Goal: Transaction & Acquisition: Purchase product/service

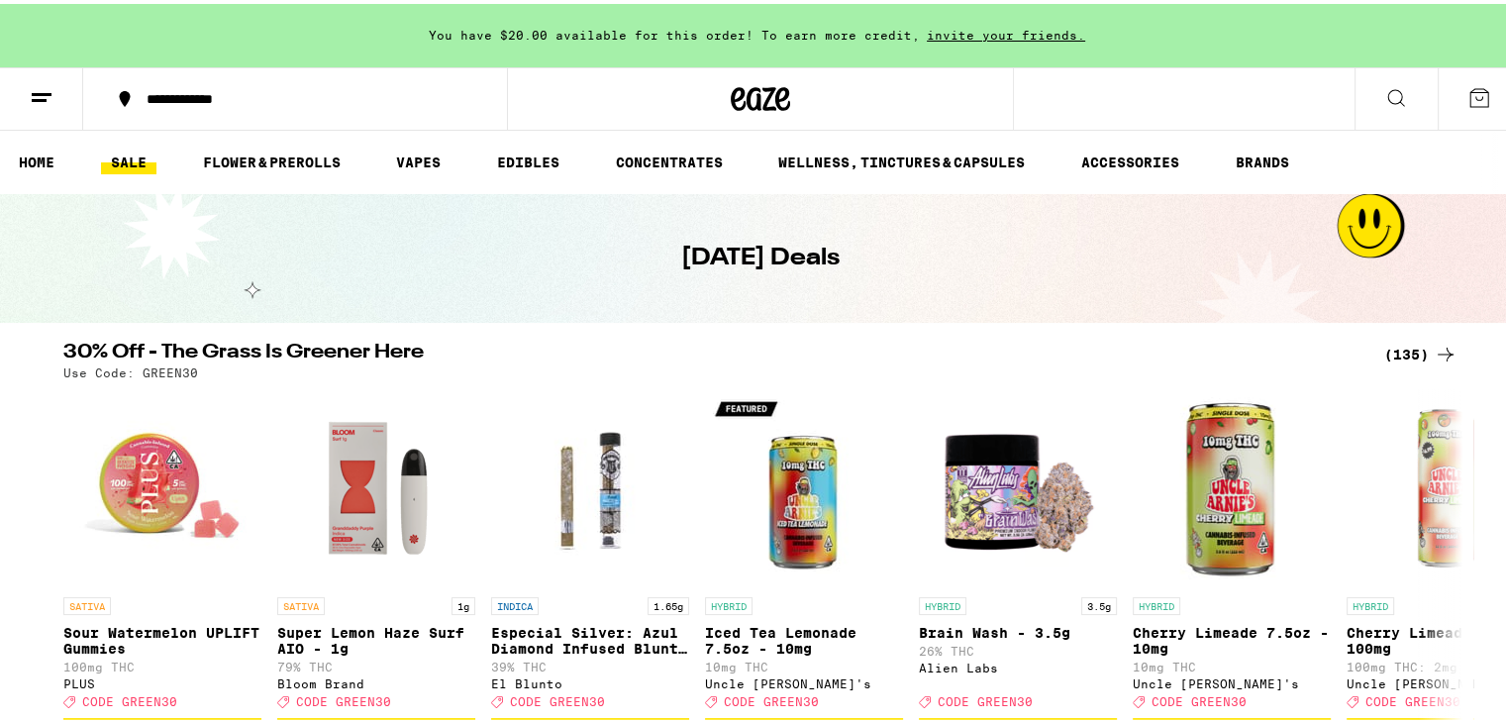
click at [40, 92] on icon at bounding box center [42, 94] width 24 height 24
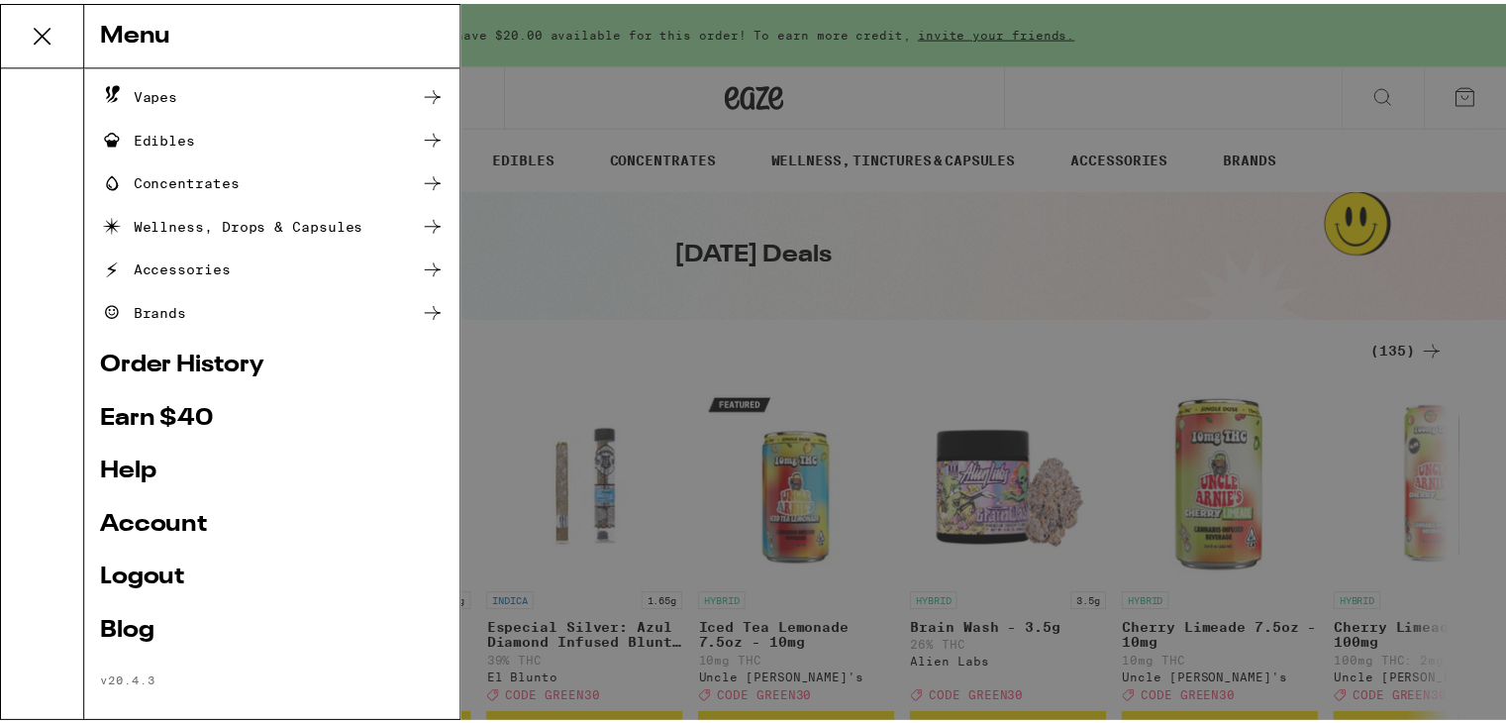
scroll to position [169, 0]
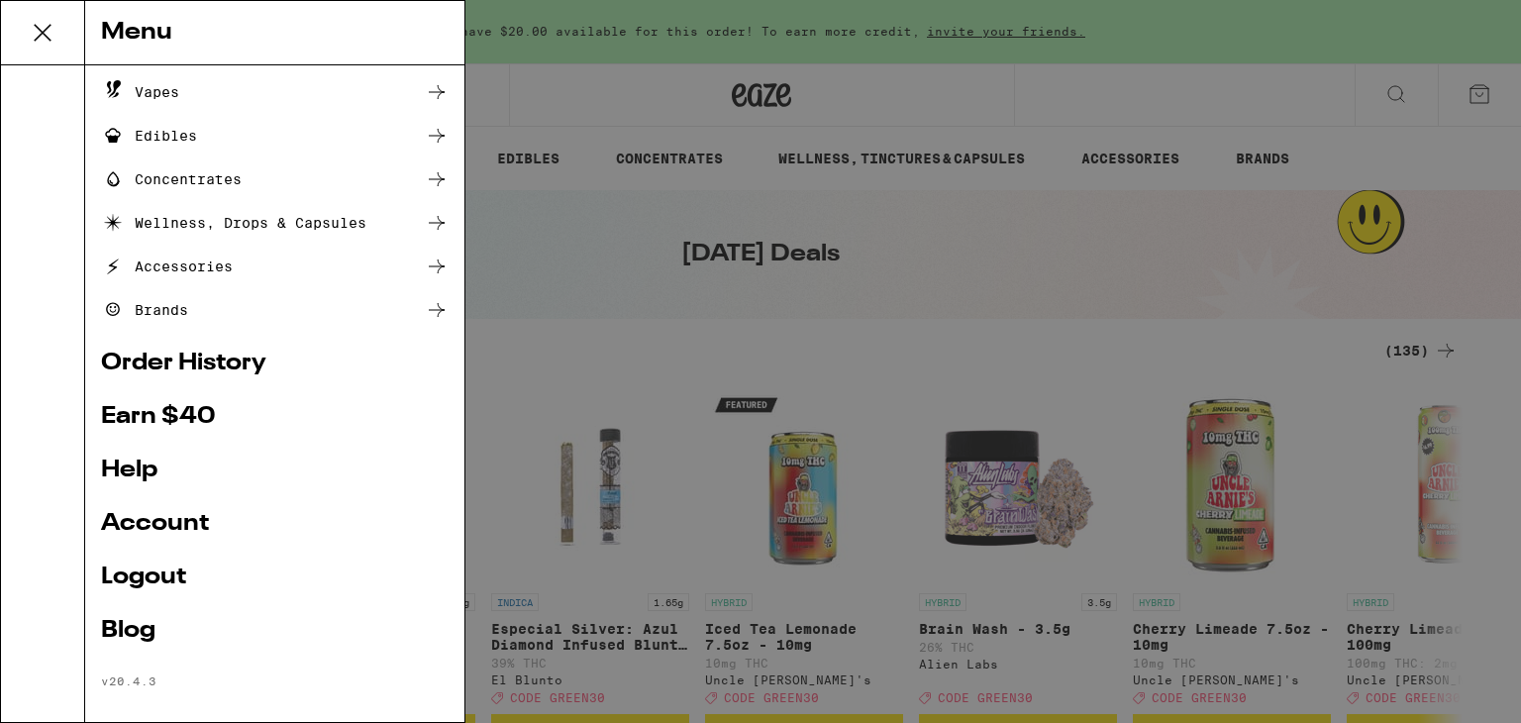
click at [135, 527] on link "Account" at bounding box center [274, 524] width 347 height 24
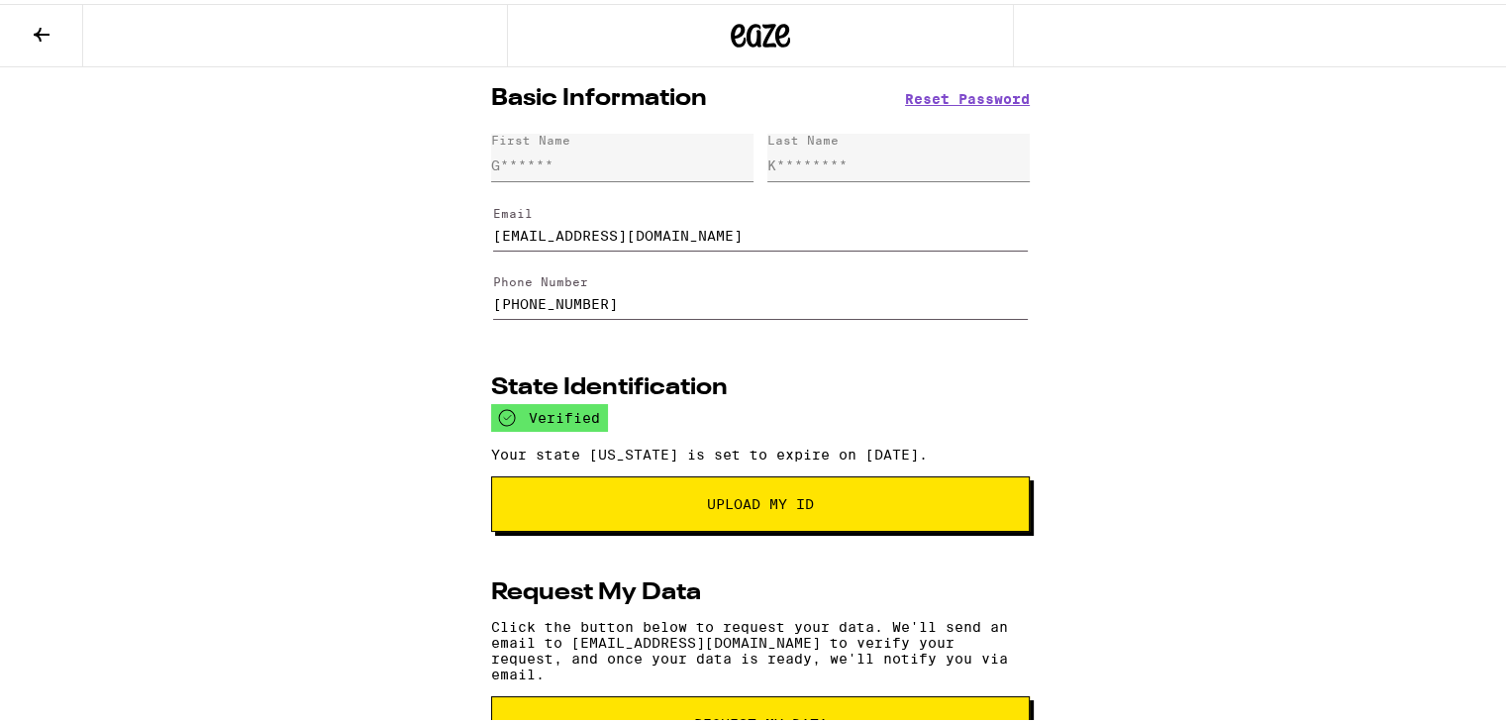
click at [41, 41] on button at bounding box center [41, 32] width 83 height 62
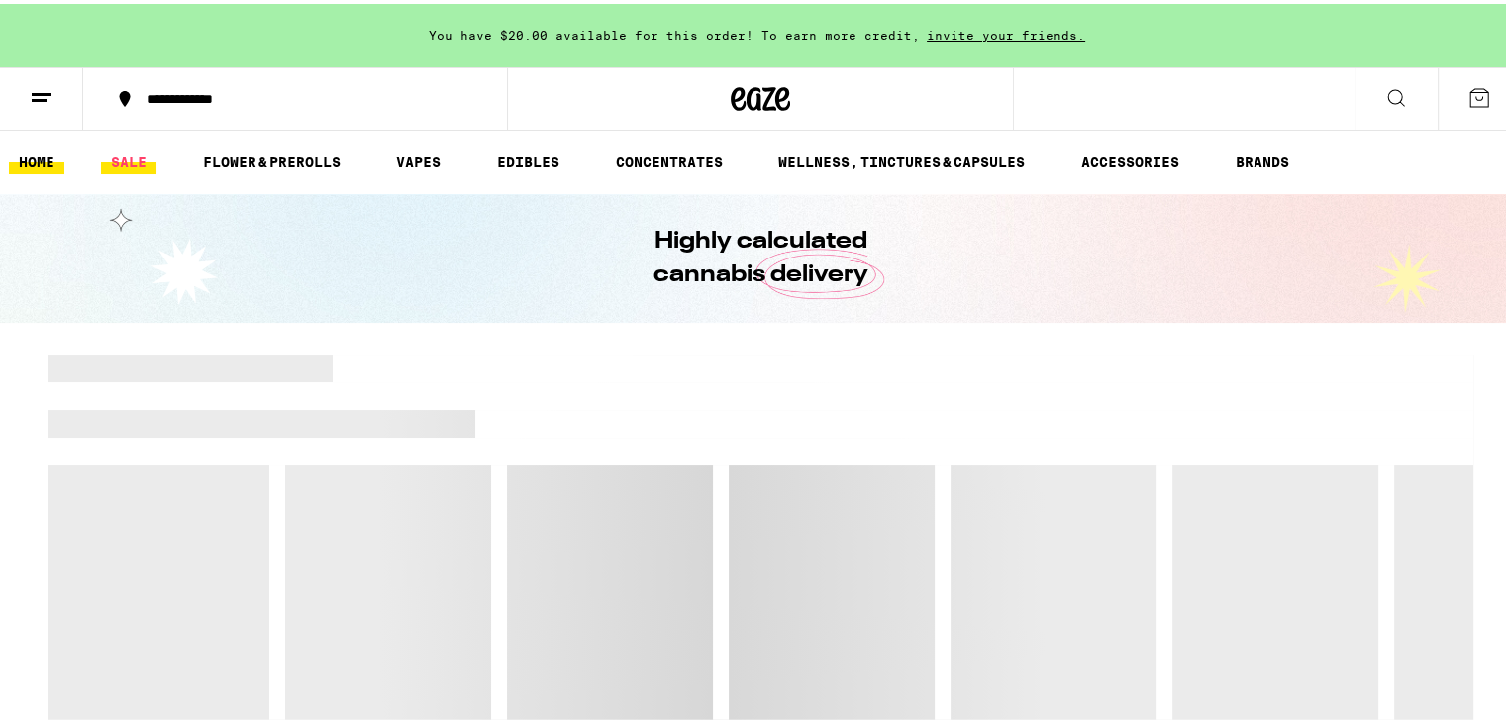
click at [131, 151] on link "SALE" at bounding box center [128, 159] width 55 height 24
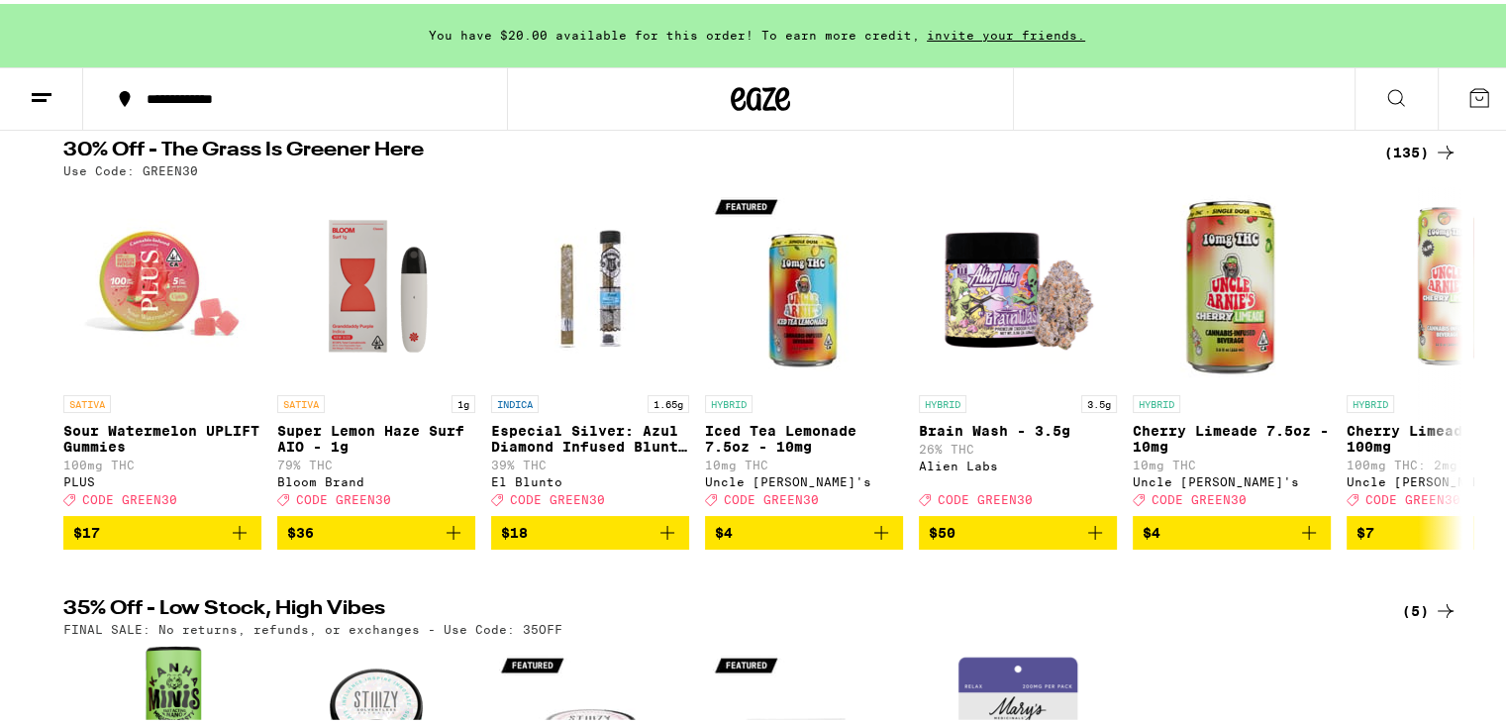
scroll to position [185, 0]
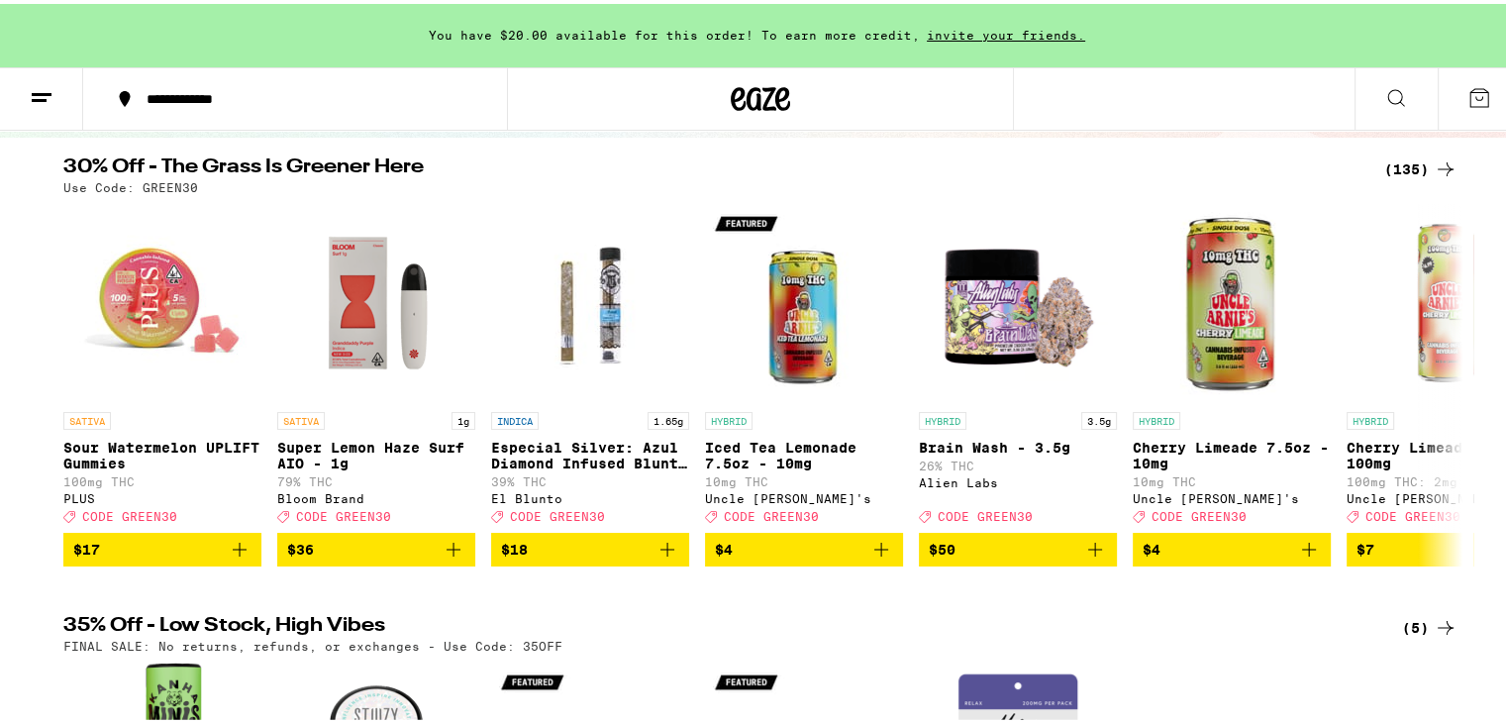
click at [1411, 163] on div "(135)" at bounding box center [1420, 165] width 73 height 24
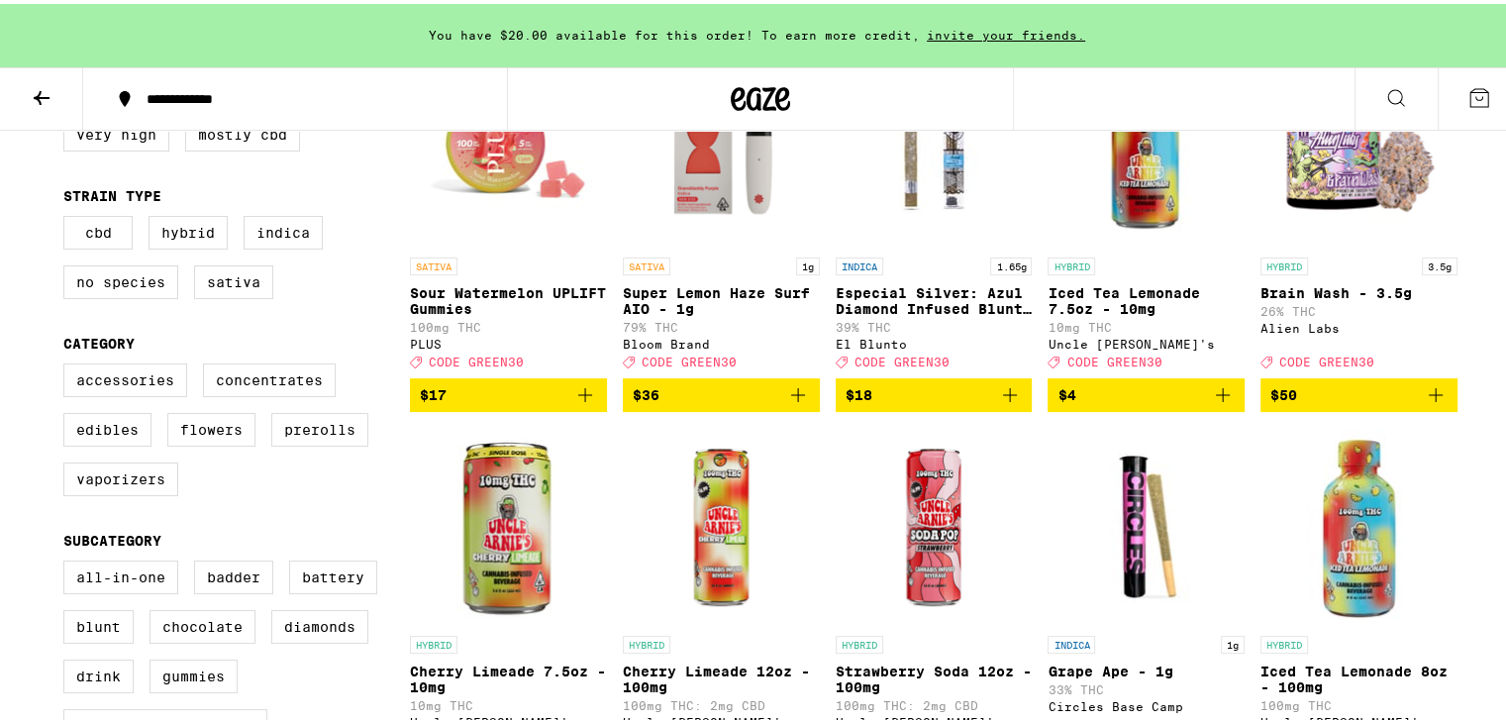
scroll to position [305, 0]
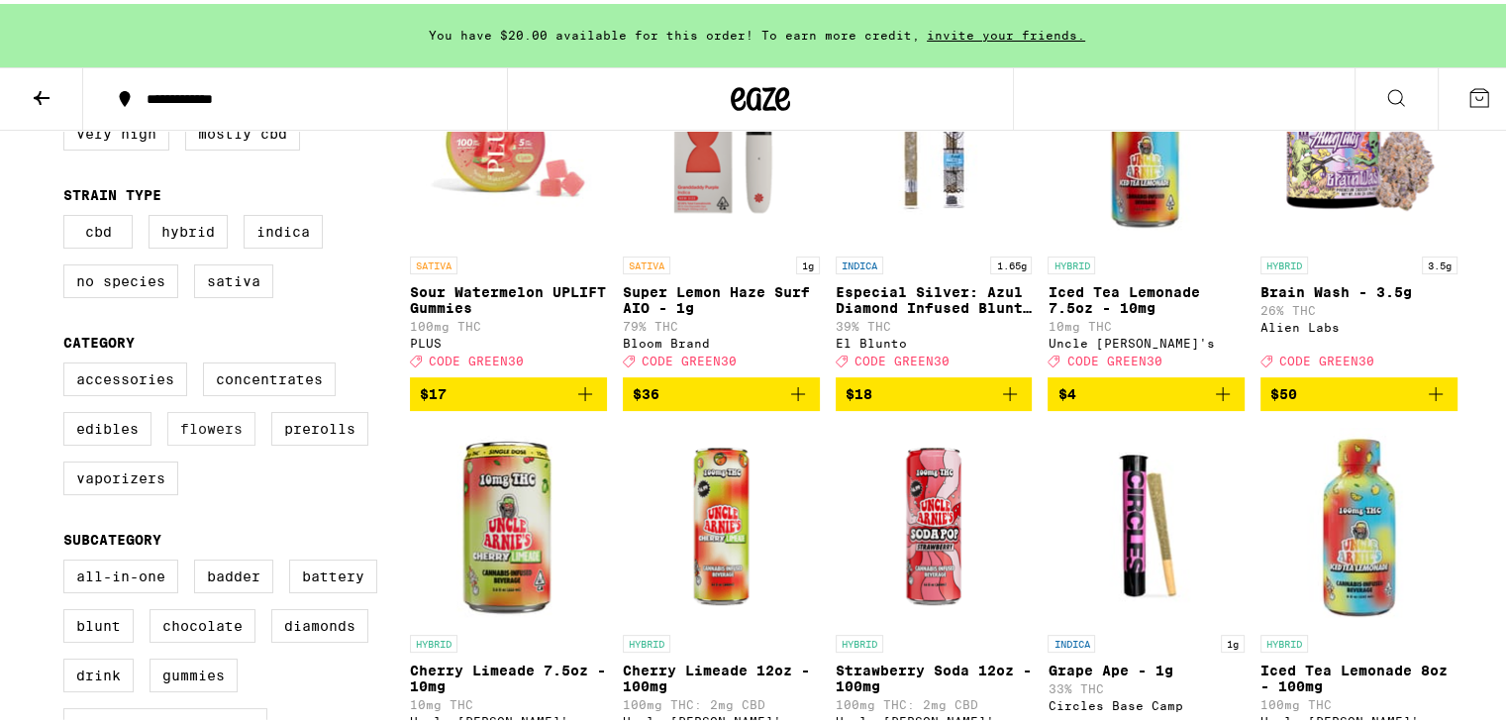
click at [210, 436] on label "Flowers" at bounding box center [211, 425] width 88 height 34
click at [68, 362] on input "Flowers" at bounding box center [67, 361] width 1 height 1
checkbox input "true"
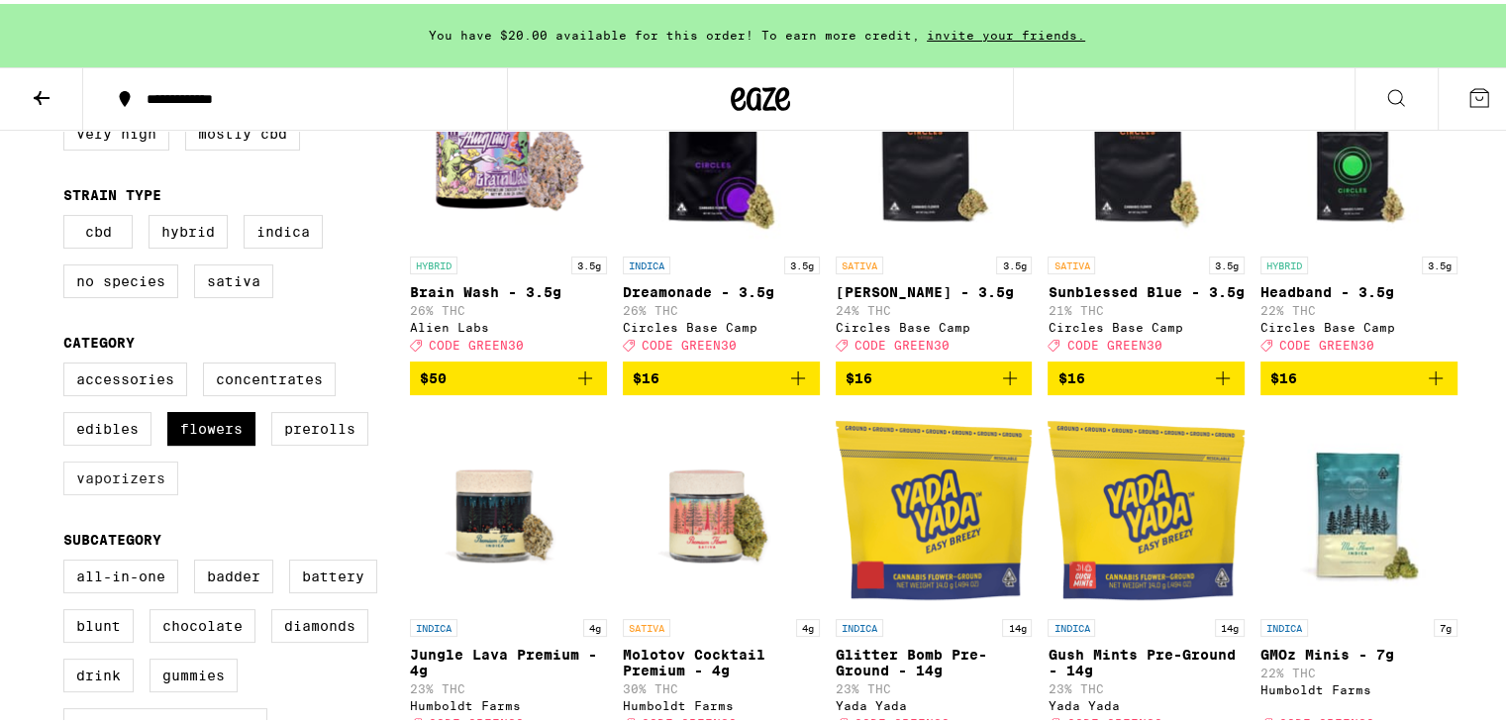
click at [103, 483] on label "Vaporizers" at bounding box center [120, 474] width 115 height 34
click at [68, 362] on input "Vaporizers" at bounding box center [67, 361] width 1 height 1
checkbox input "true"
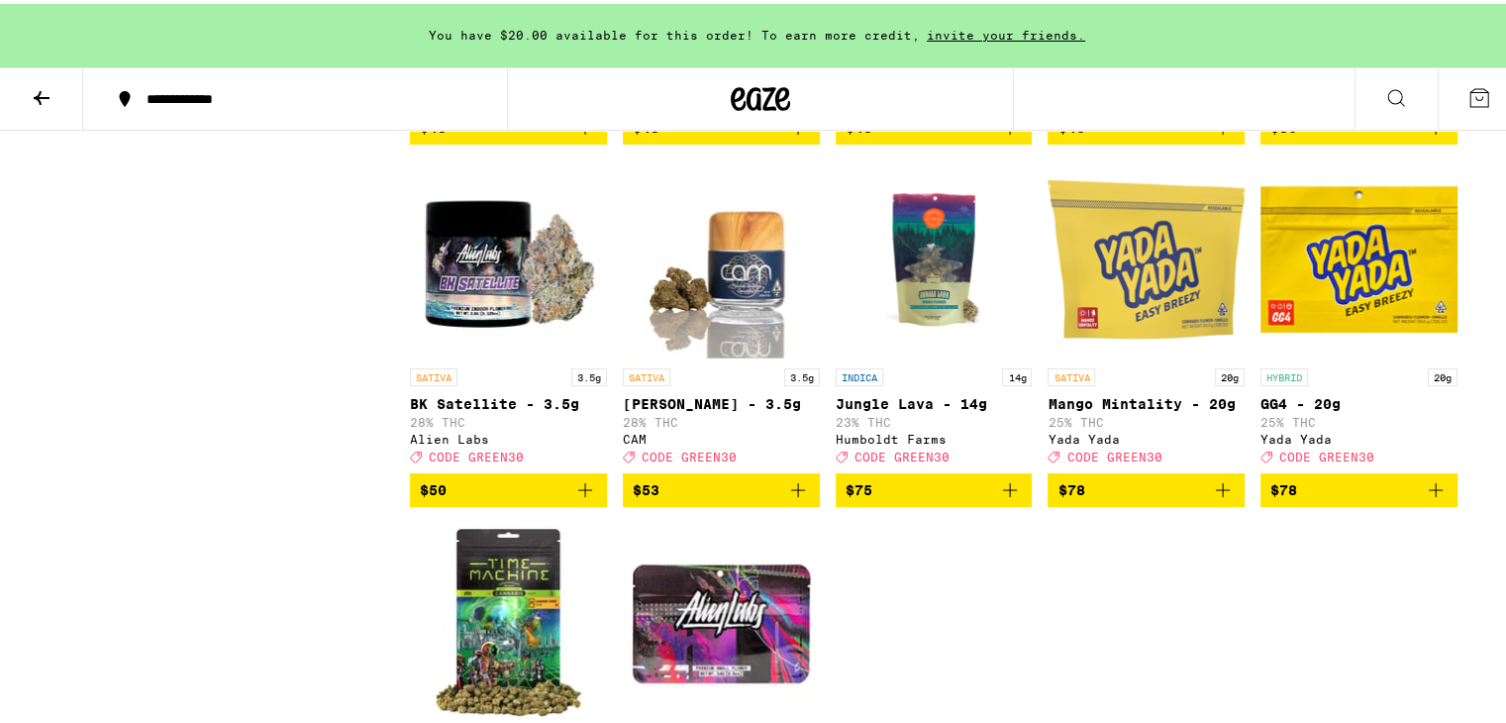
scroll to position [4735, 0]
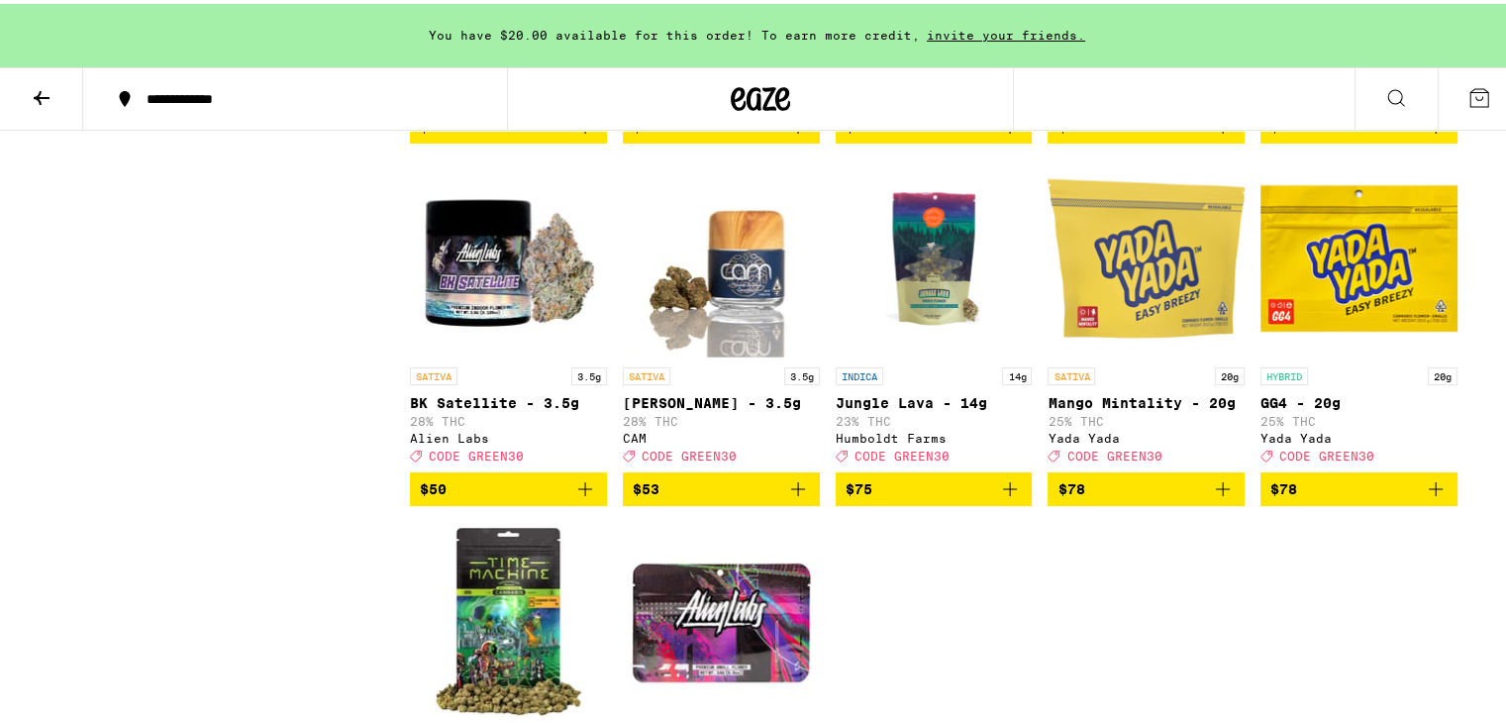
click at [998, 497] on icon "Add to bag" at bounding box center [1010, 485] width 24 height 24
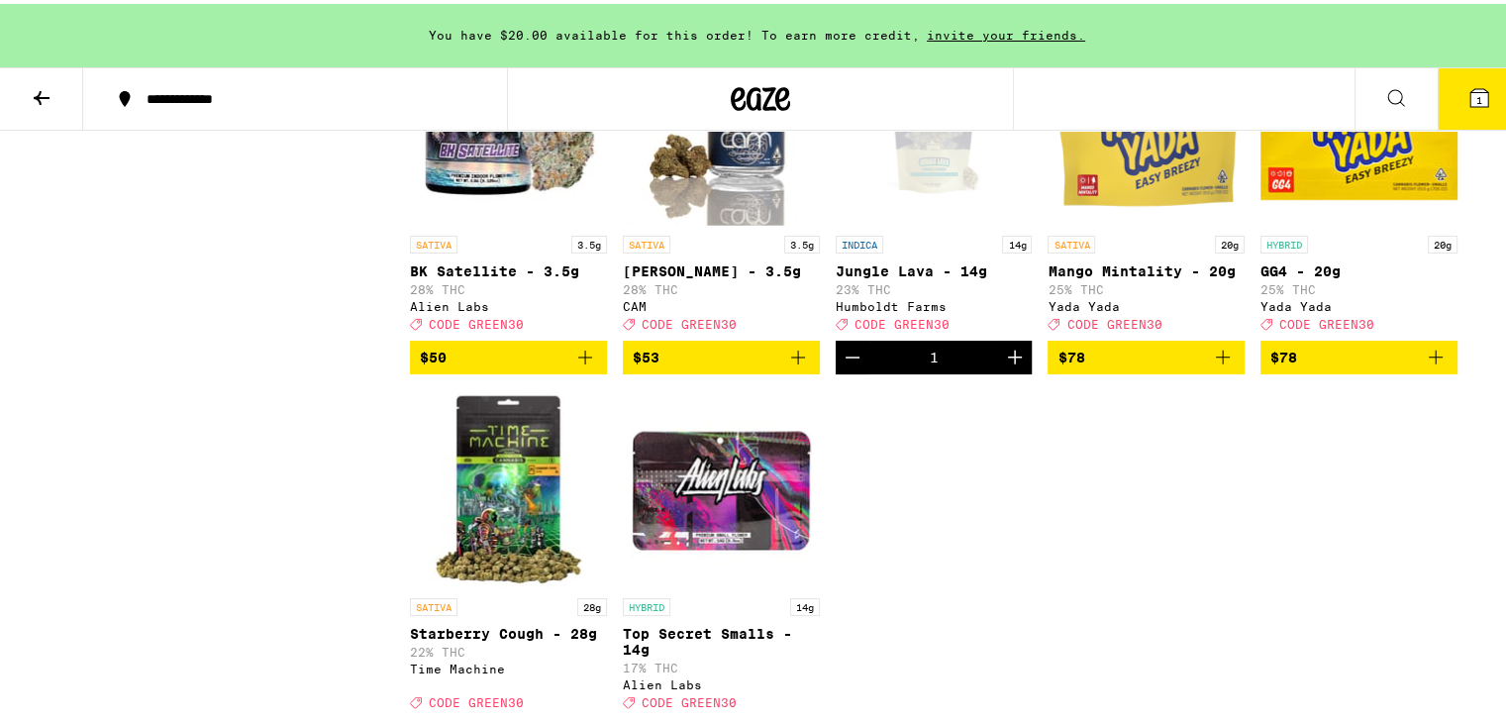
scroll to position [4867, 0]
click at [1340, 222] on img "Open page for GG4 - 20g from Yada Yada" at bounding box center [1358, 123] width 197 height 198
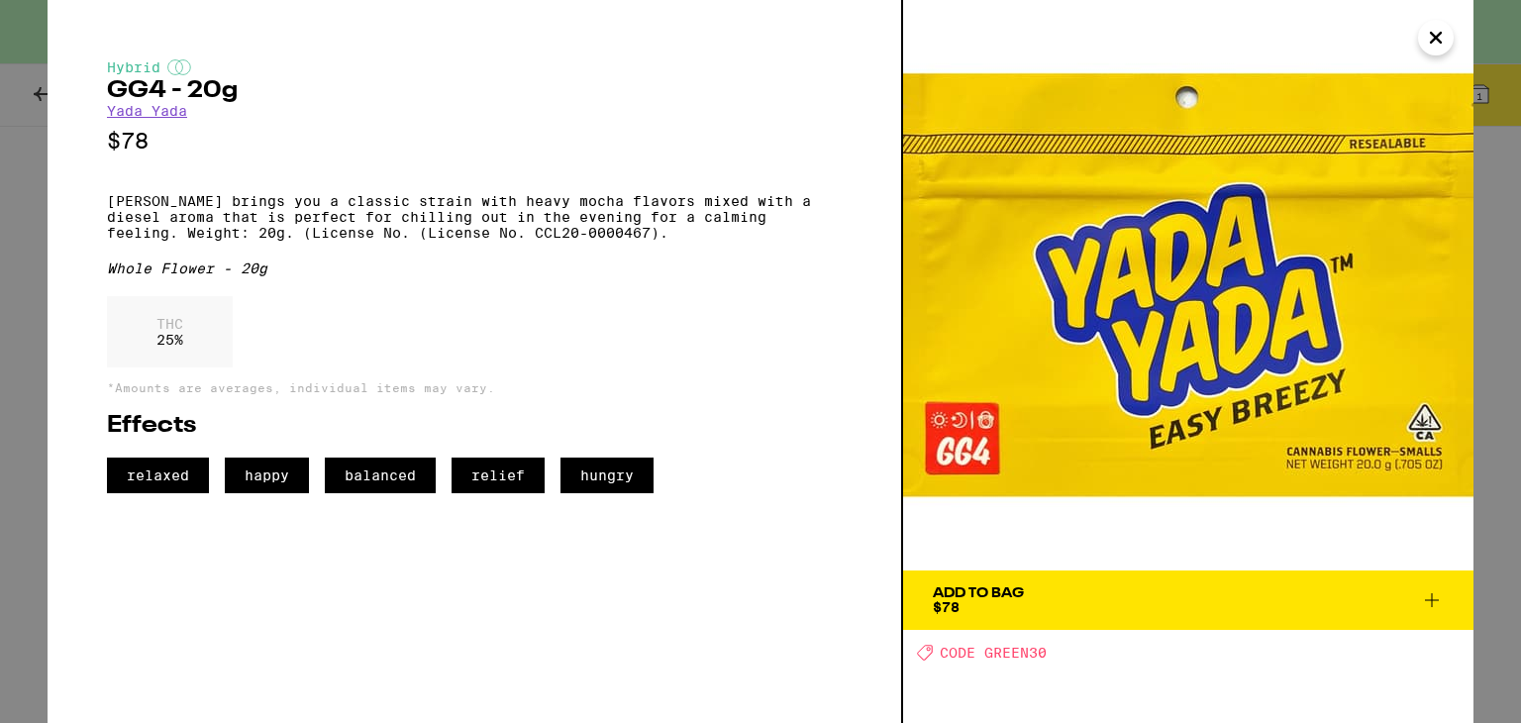
click at [3, 193] on div "Hybrid GG4 - 20g Yada Yada $78 [PERSON_NAME] brings you a classic strain with h…" at bounding box center [760, 361] width 1521 height 723
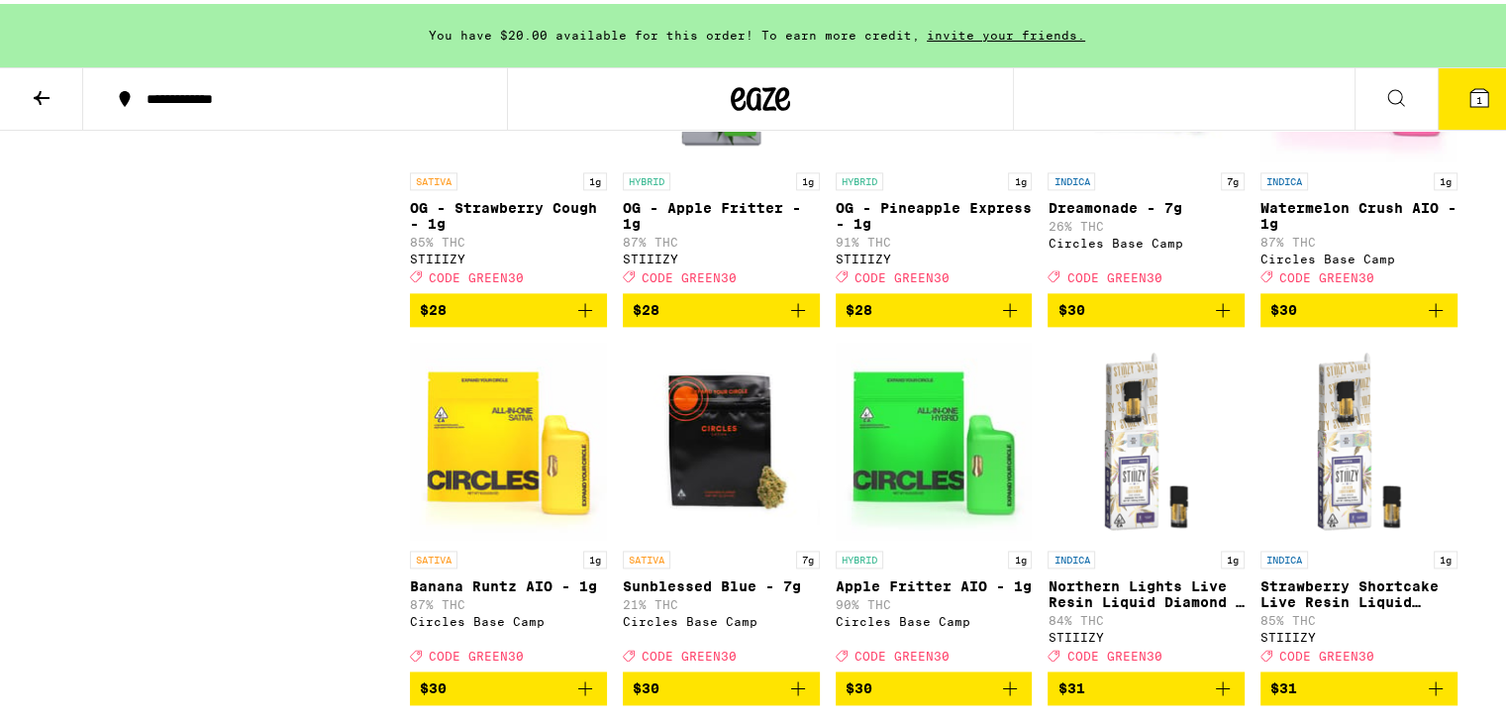
scroll to position [2659, 0]
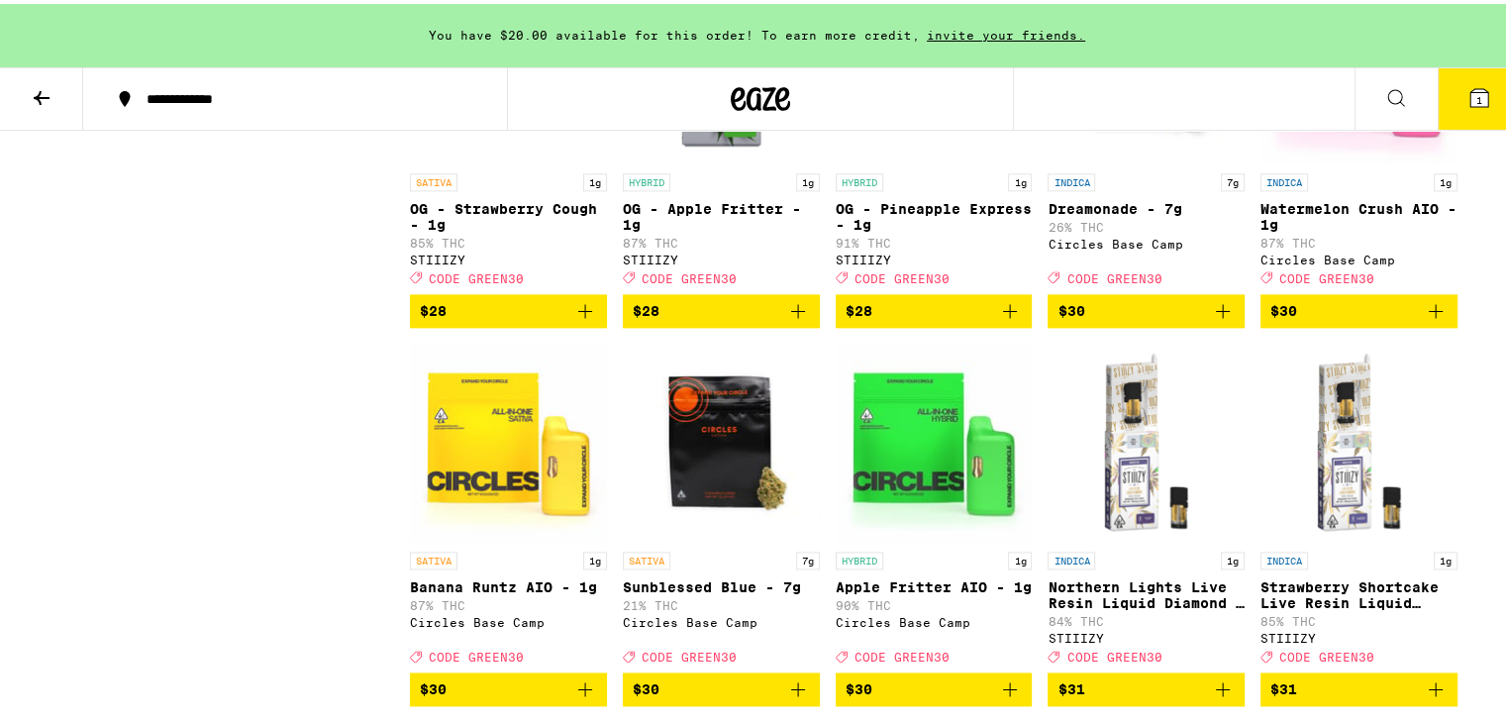
click at [1438, 319] on icon "Add to bag" at bounding box center [1436, 307] width 24 height 24
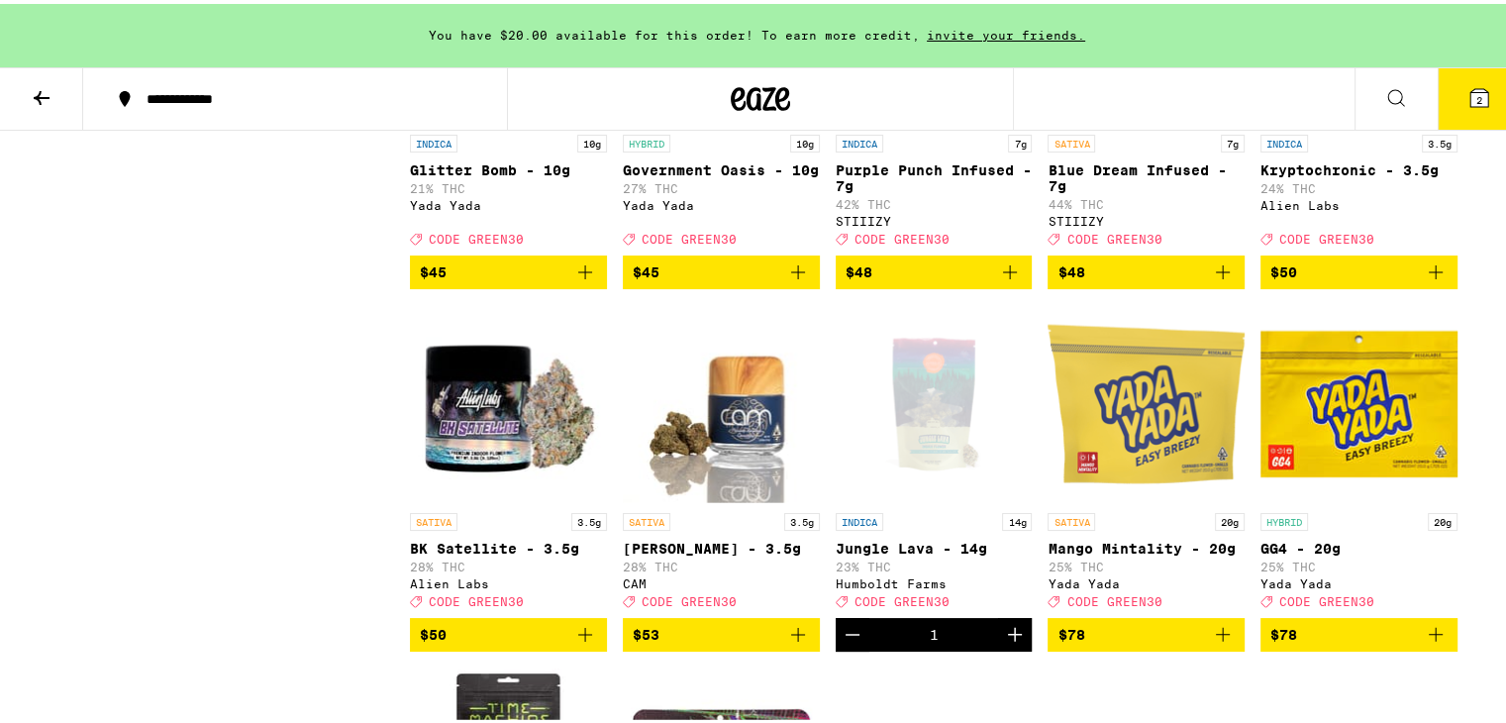
scroll to position [4596, 0]
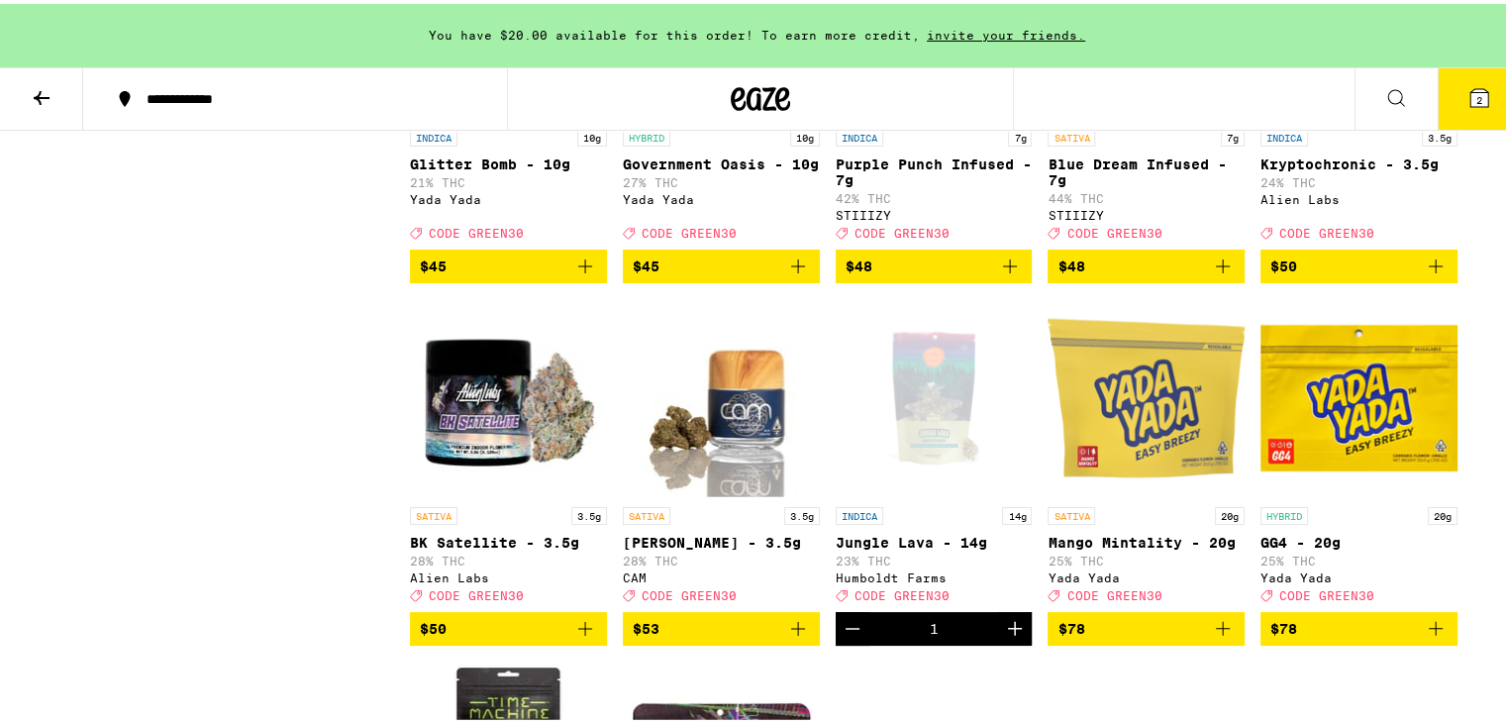
click at [1003, 269] on icon "Add to bag" at bounding box center [1010, 262] width 14 height 14
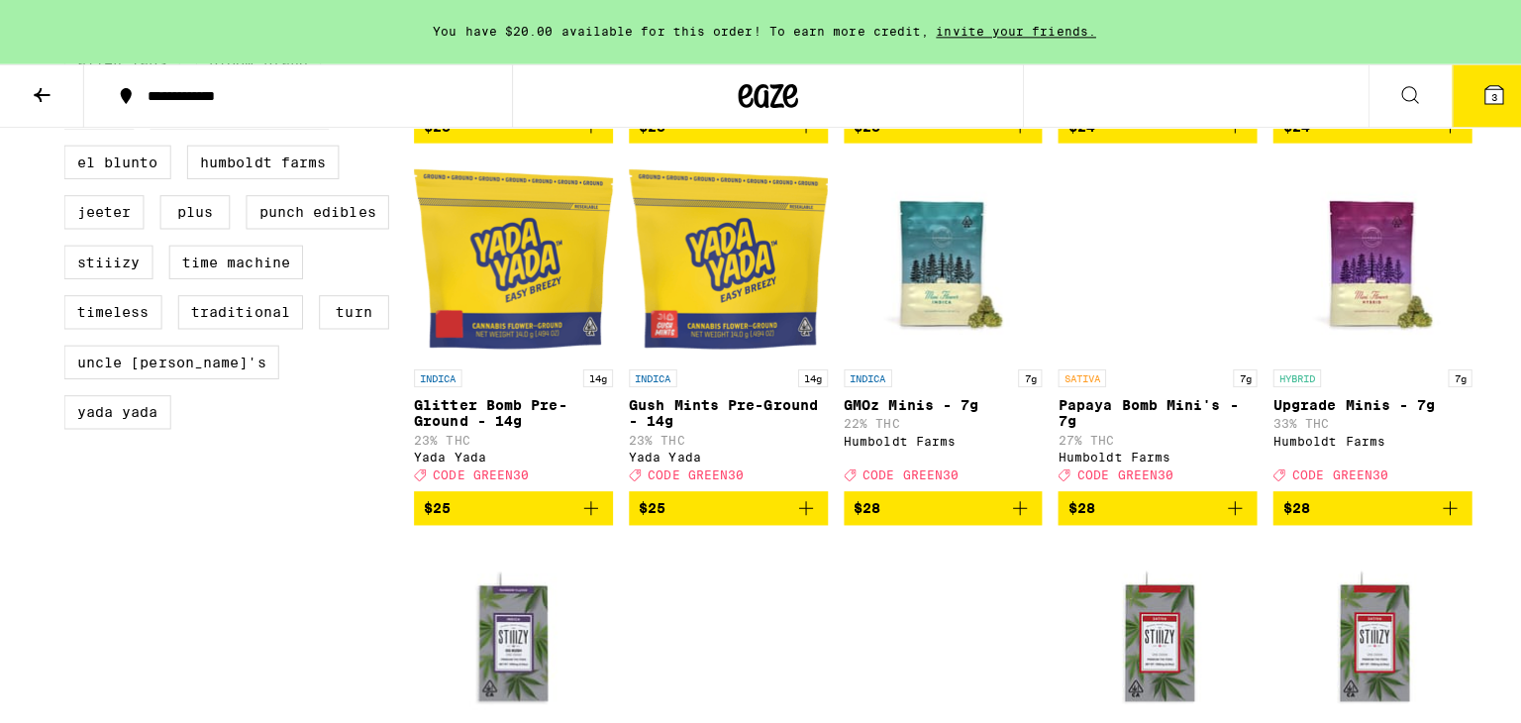
scroll to position [1705, 0]
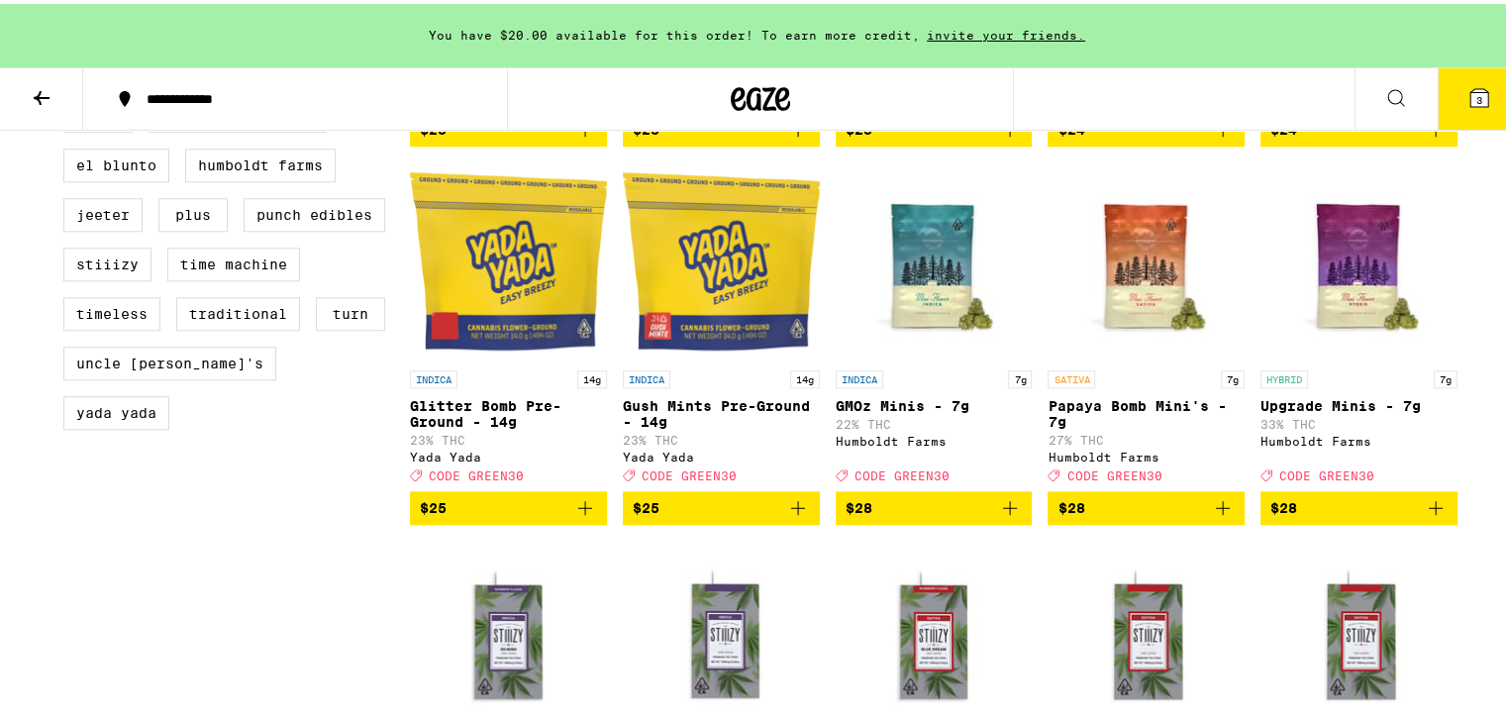
click at [1429, 511] on icon "Add to bag" at bounding box center [1436, 504] width 14 height 14
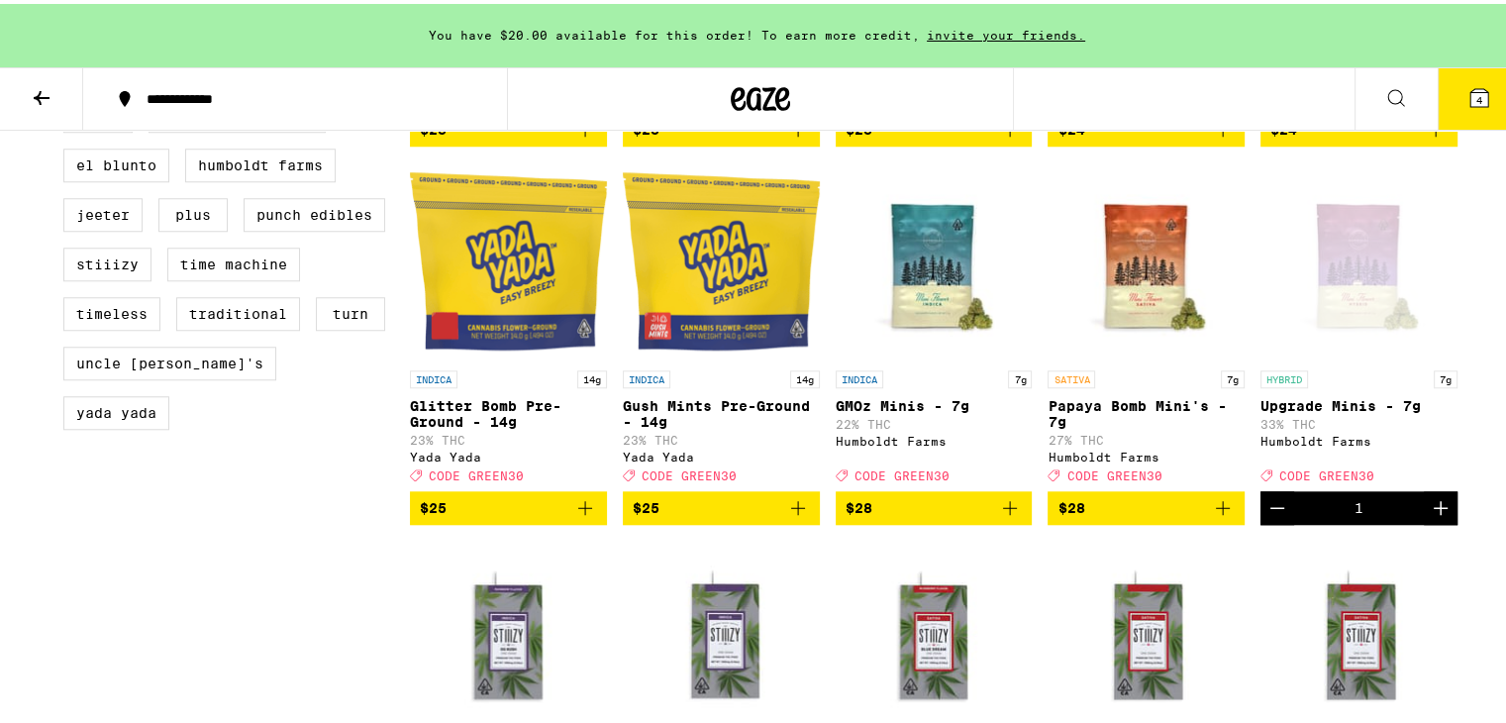
click at [1446, 122] on button "4" at bounding box center [1479, 94] width 83 height 61
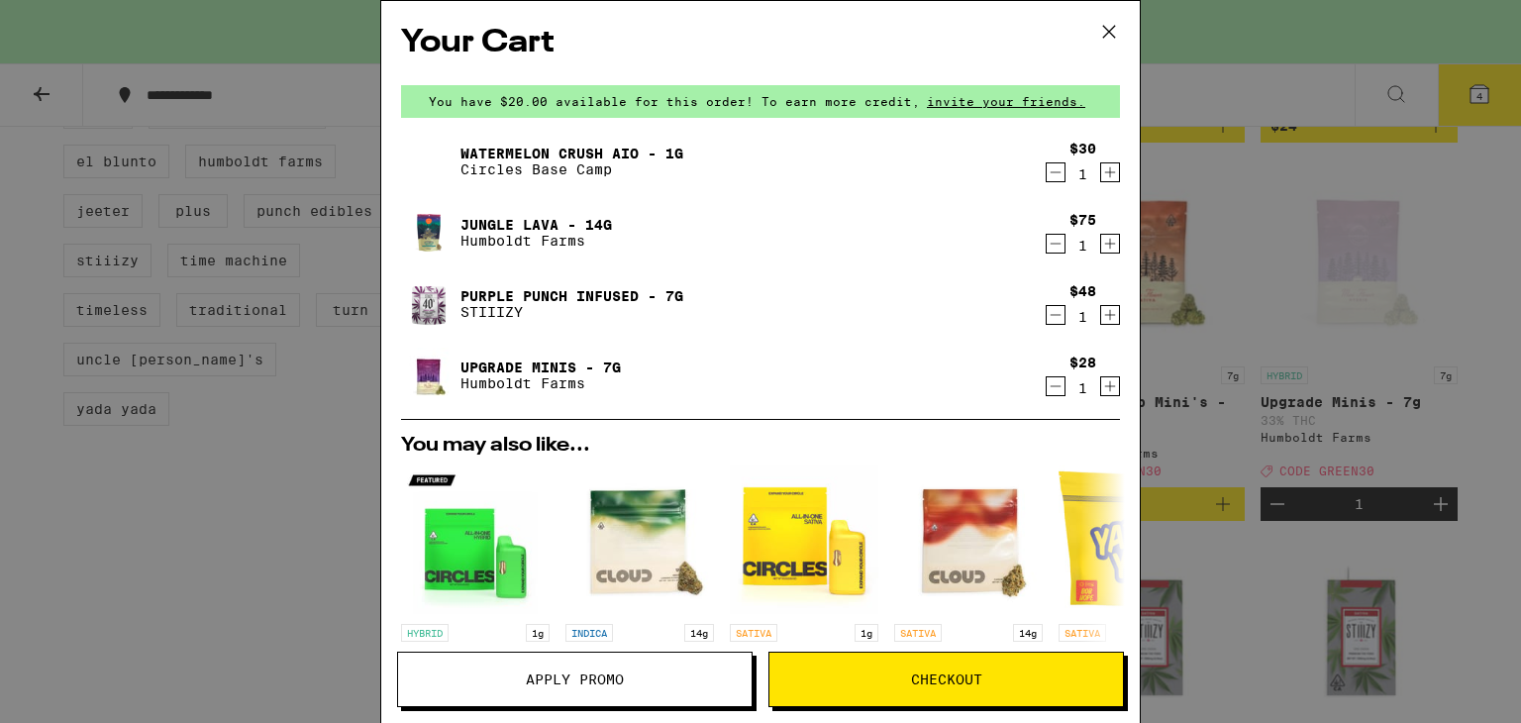
click at [1046, 320] on icon "Decrement" at bounding box center [1055, 315] width 18 height 24
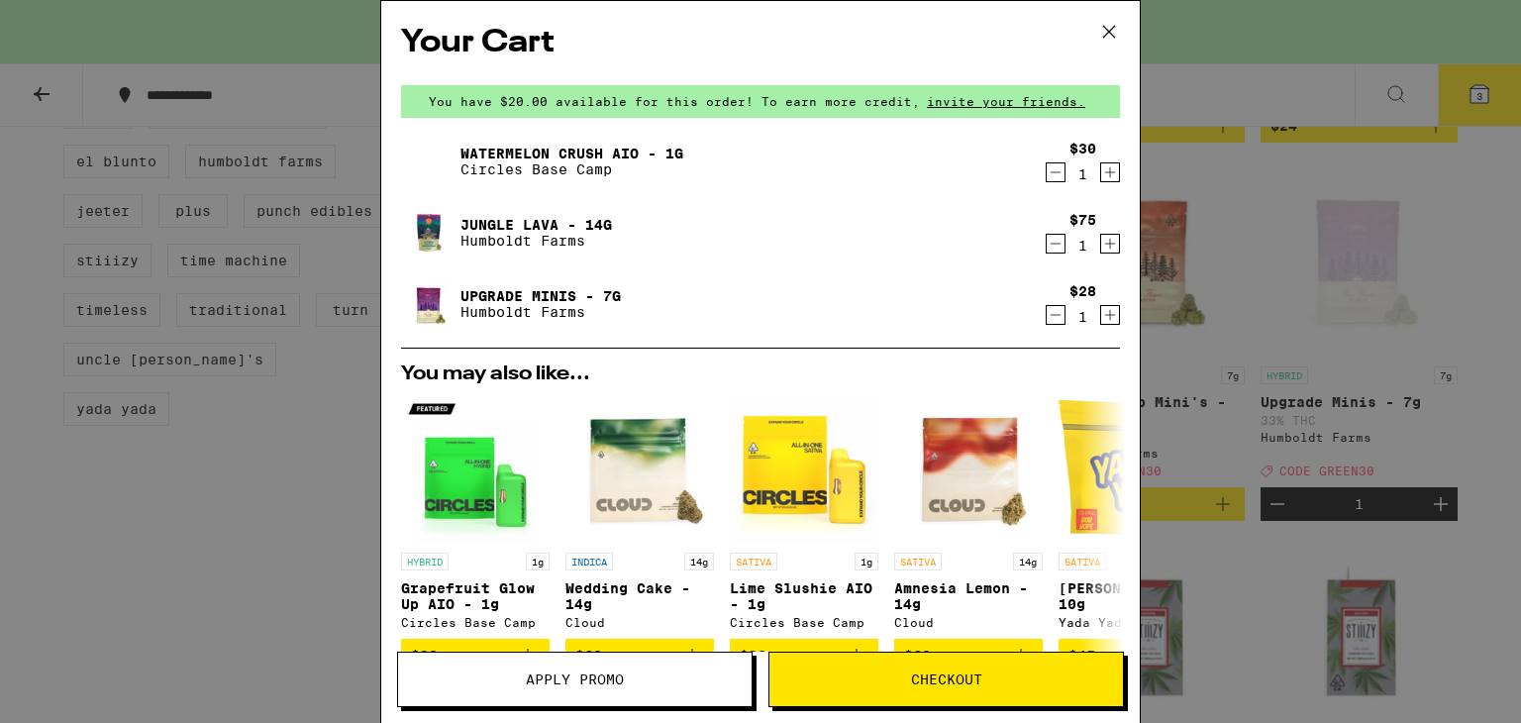
click at [1046, 311] on icon "Decrement" at bounding box center [1055, 315] width 18 height 24
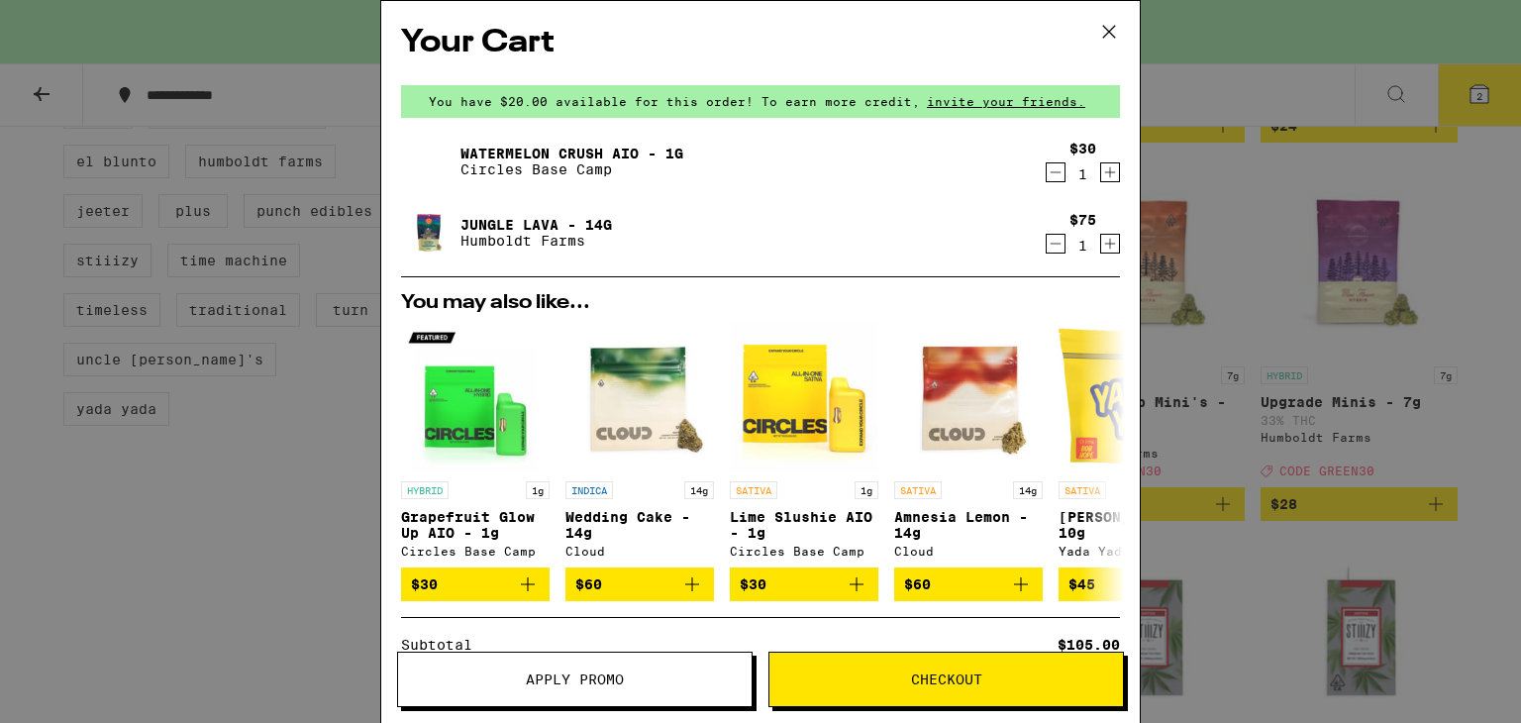
scroll to position [265, 0]
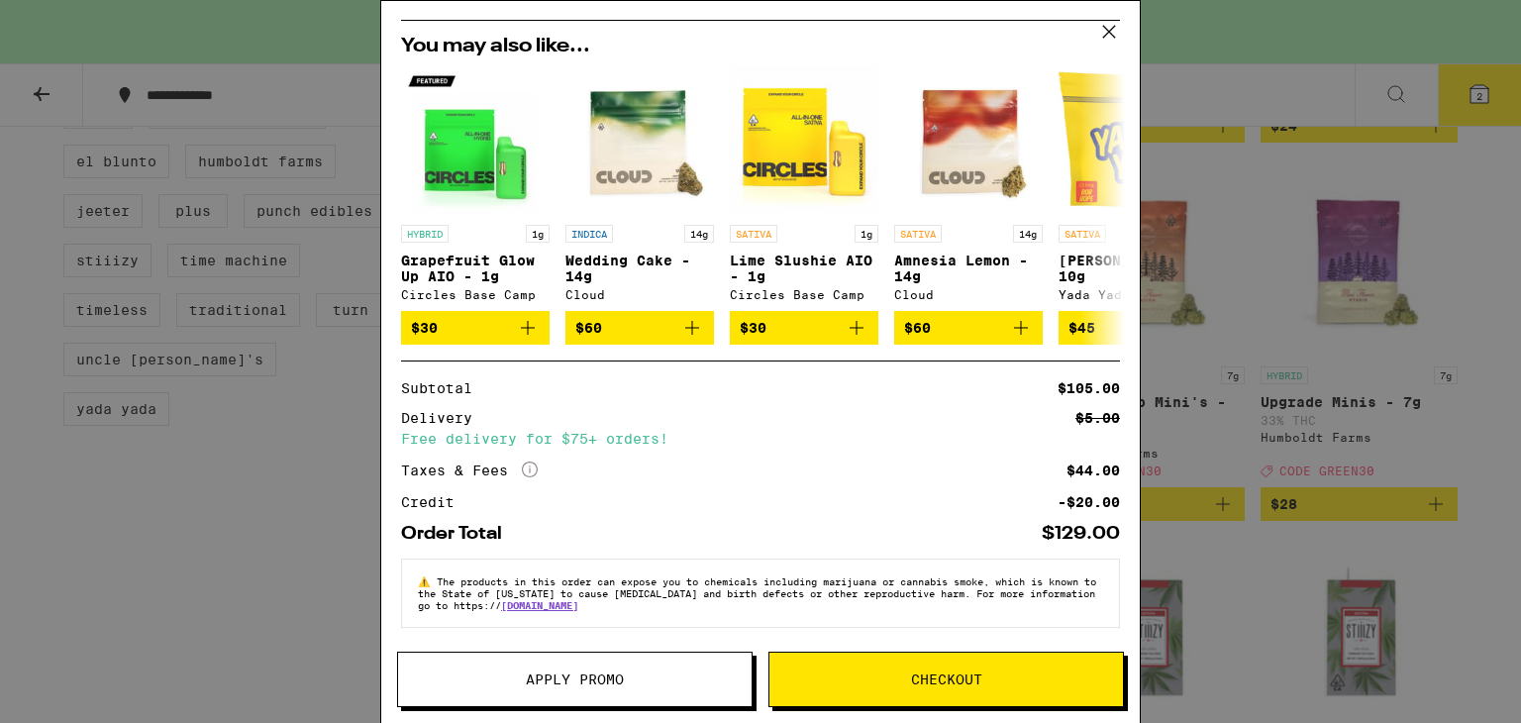
click at [879, 687] on button "Checkout" at bounding box center [945, 678] width 355 height 55
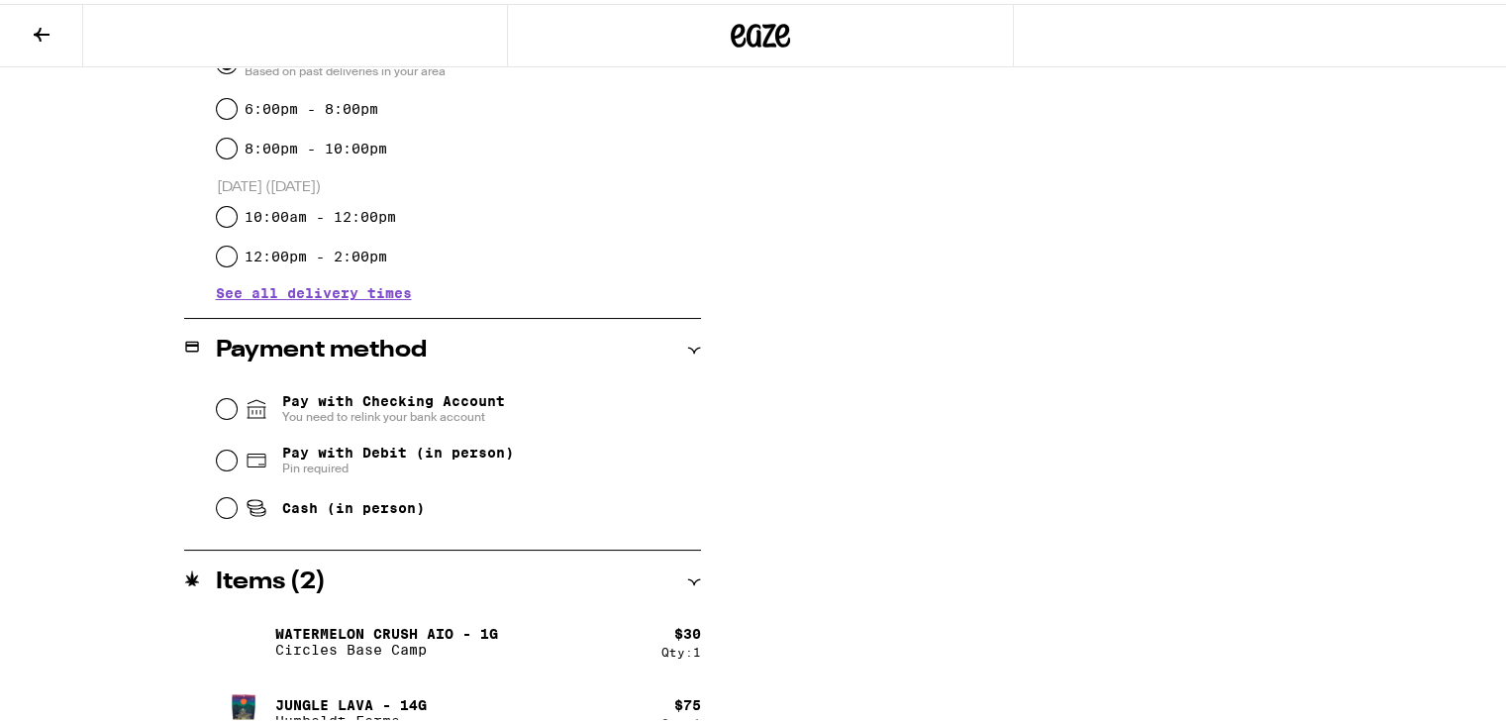
scroll to position [629, 0]
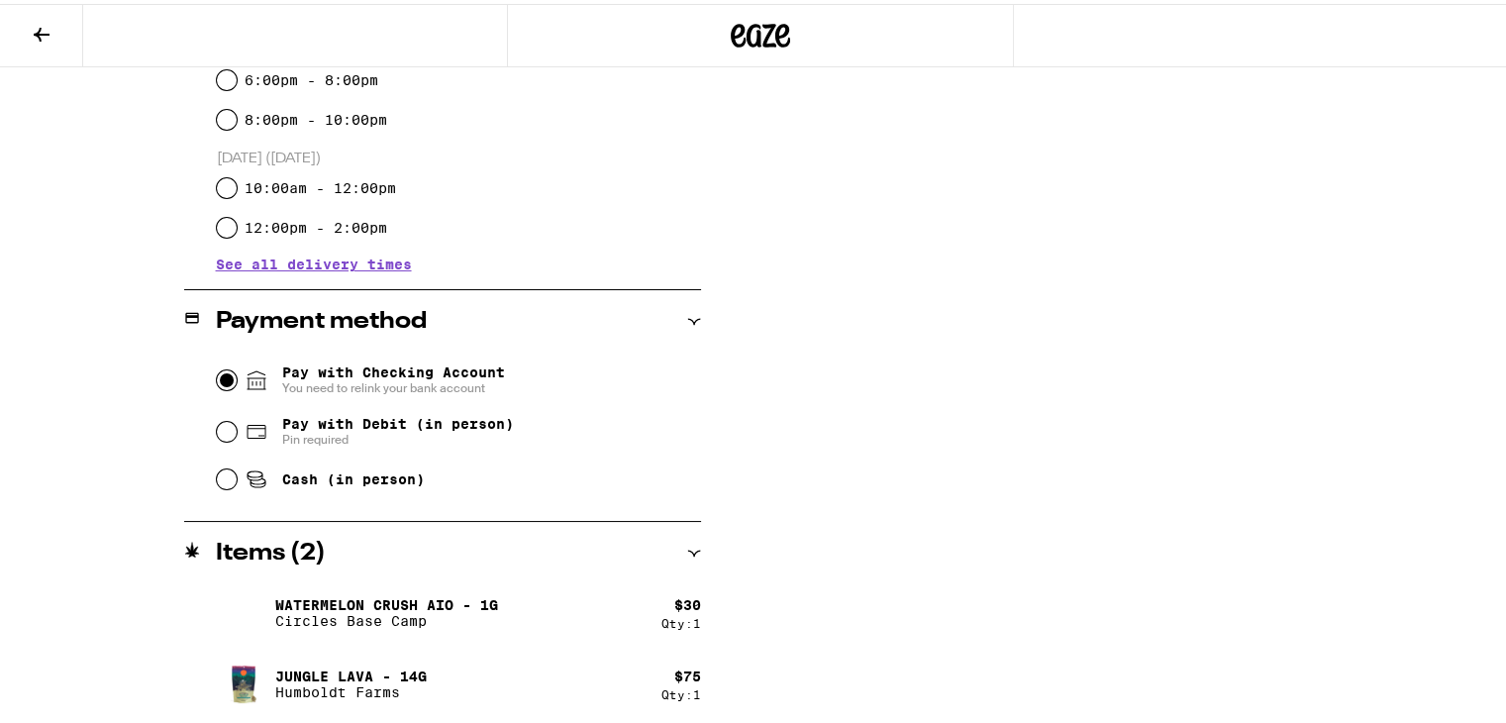
click at [223, 375] on input "Pay with Checking Account You need to relink your bank account" at bounding box center [227, 376] width 20 height 20
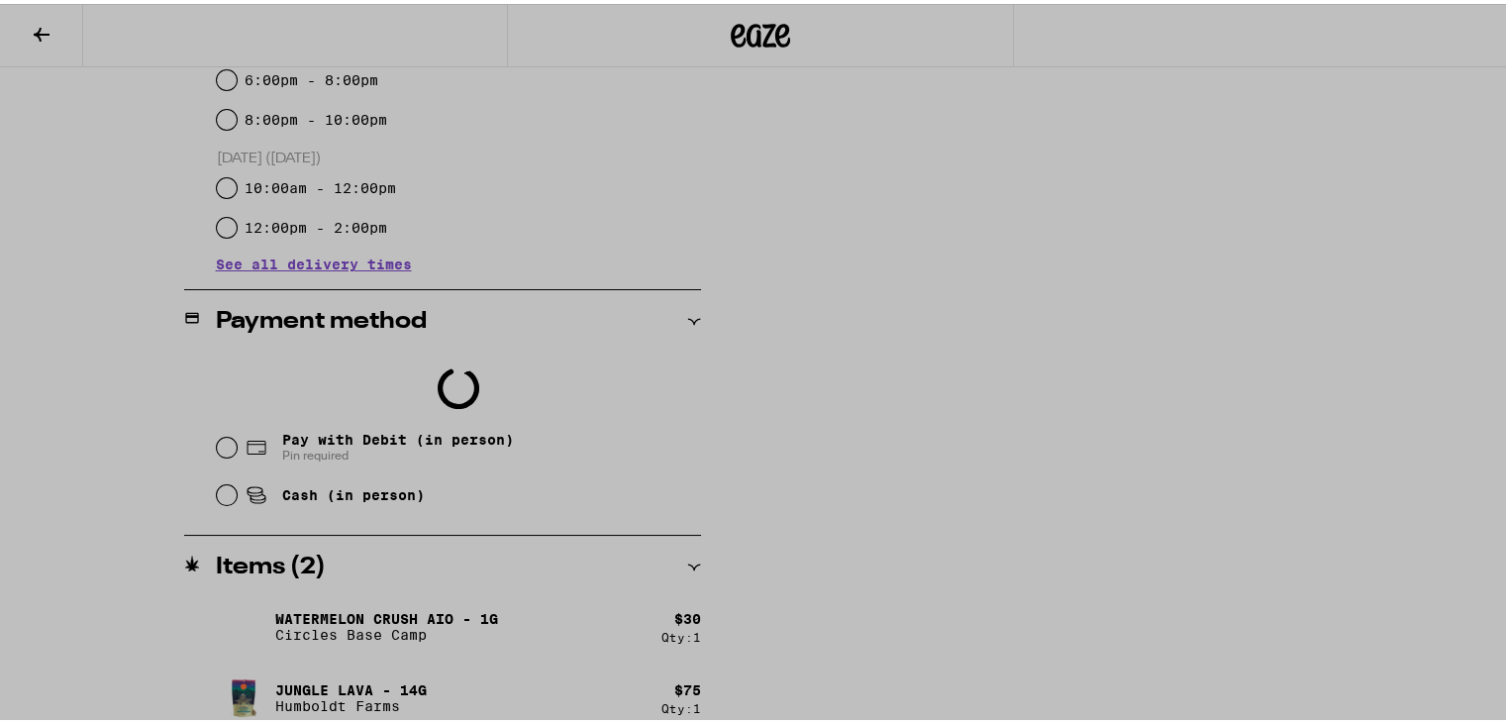
click at [220, 444] on div at bounding box center [760, 361] width 1521 height 723
click at [1249, 540] on div at bounding box center [760, 361] width 1521 height 723
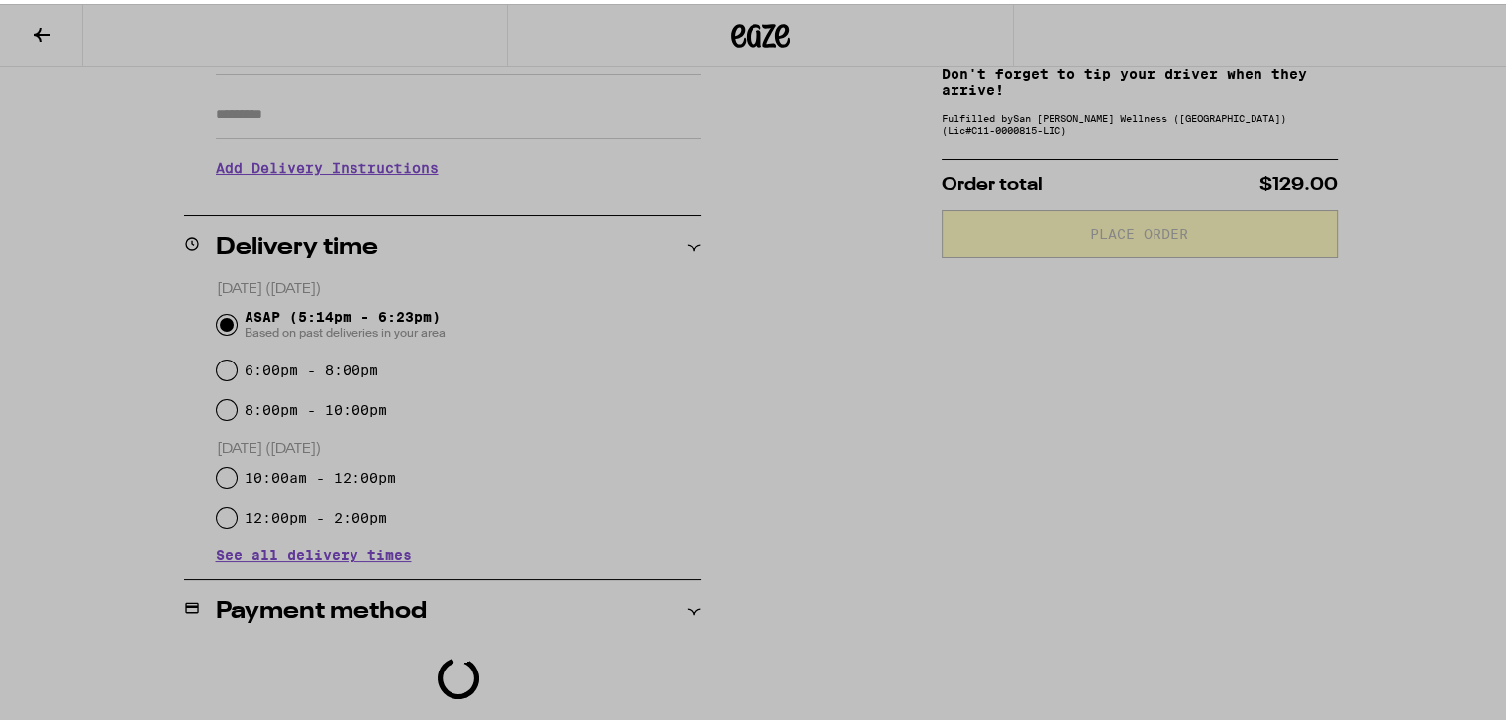
click at [1115, 630] on div at bounding box center [760, 361] width 1521 height 723
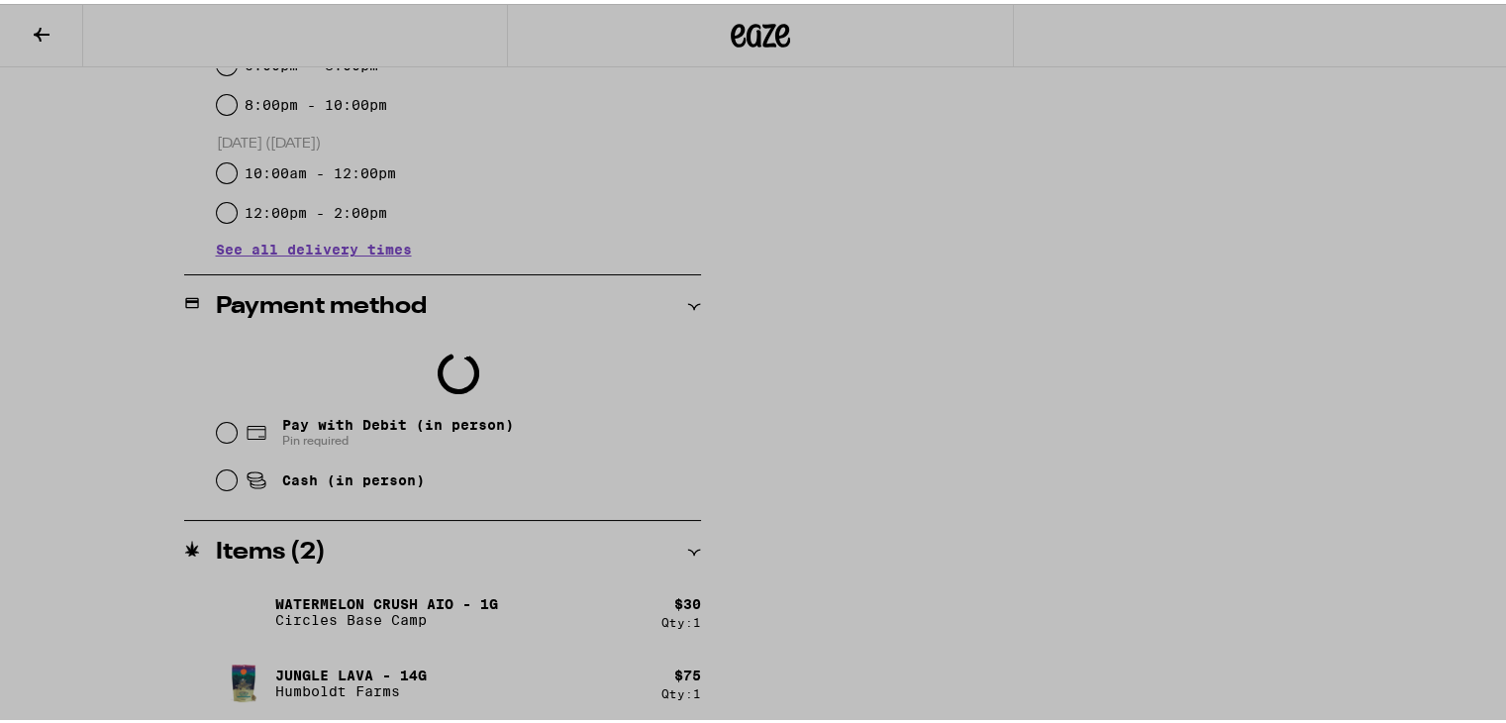
scroll to position [39, 0]
click at [1134, 351] on div at bounding box center [760, 361] width 1521 height 723
click at [15, 36] on div at bounding box center [760, 361] width 1521 height 723
click at [216, 431] on div at bounding box center [760, 361] width 1521 height 723
click at [372, 350] on div at bounding box center [760, 361] width 1521 height 723
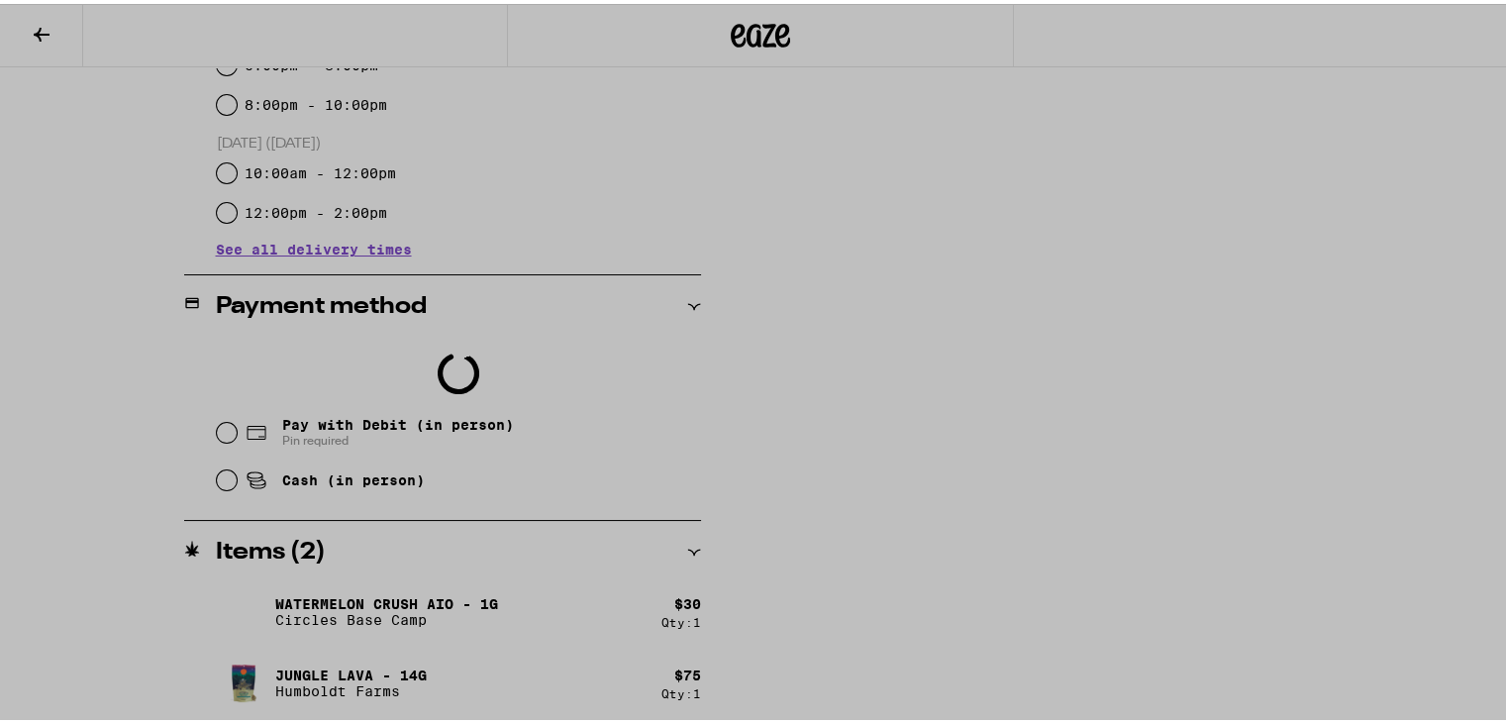
click at [1026, 429] on div at bounding box center [760, 361] width 1521 height 723
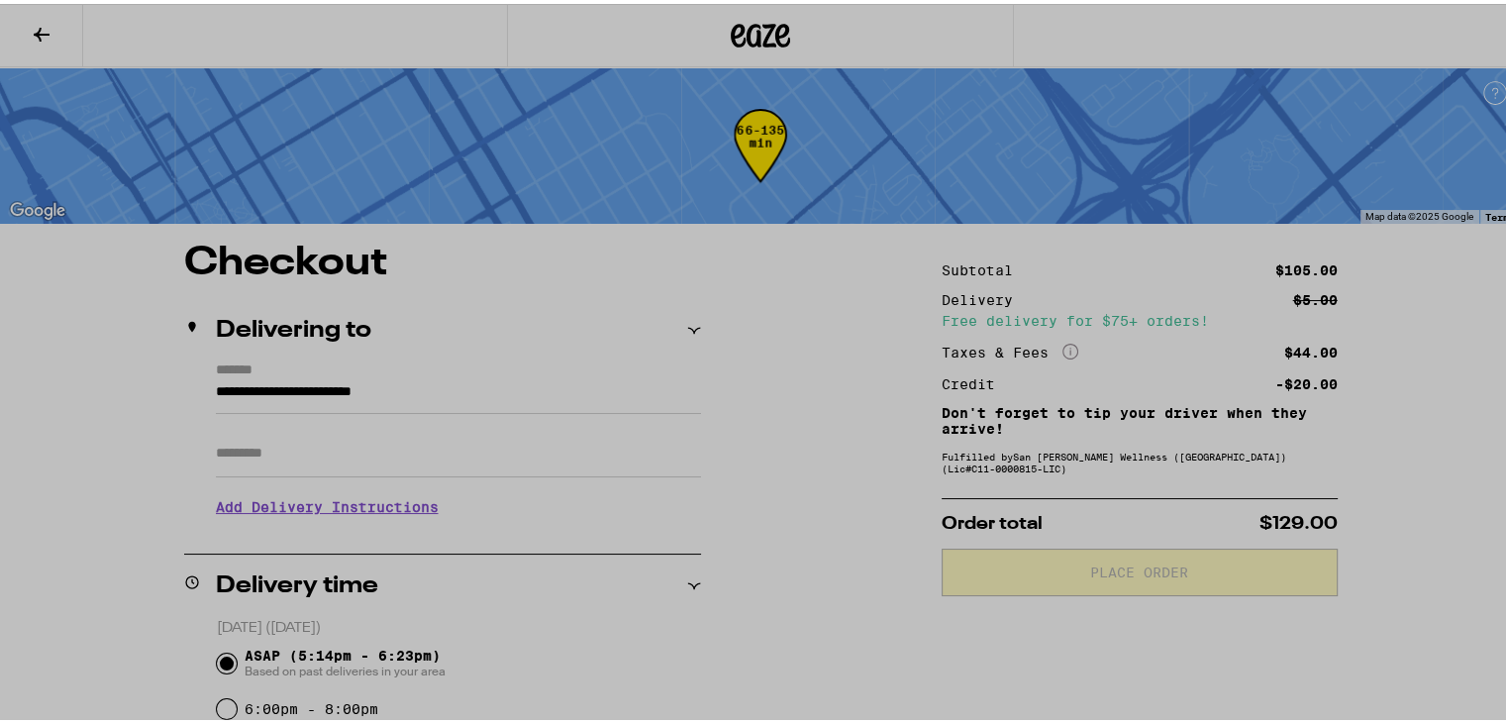
scroll to position [0, 0]
click at [899, 97] on div at bounding box center [760, 361] width 1521 height 723
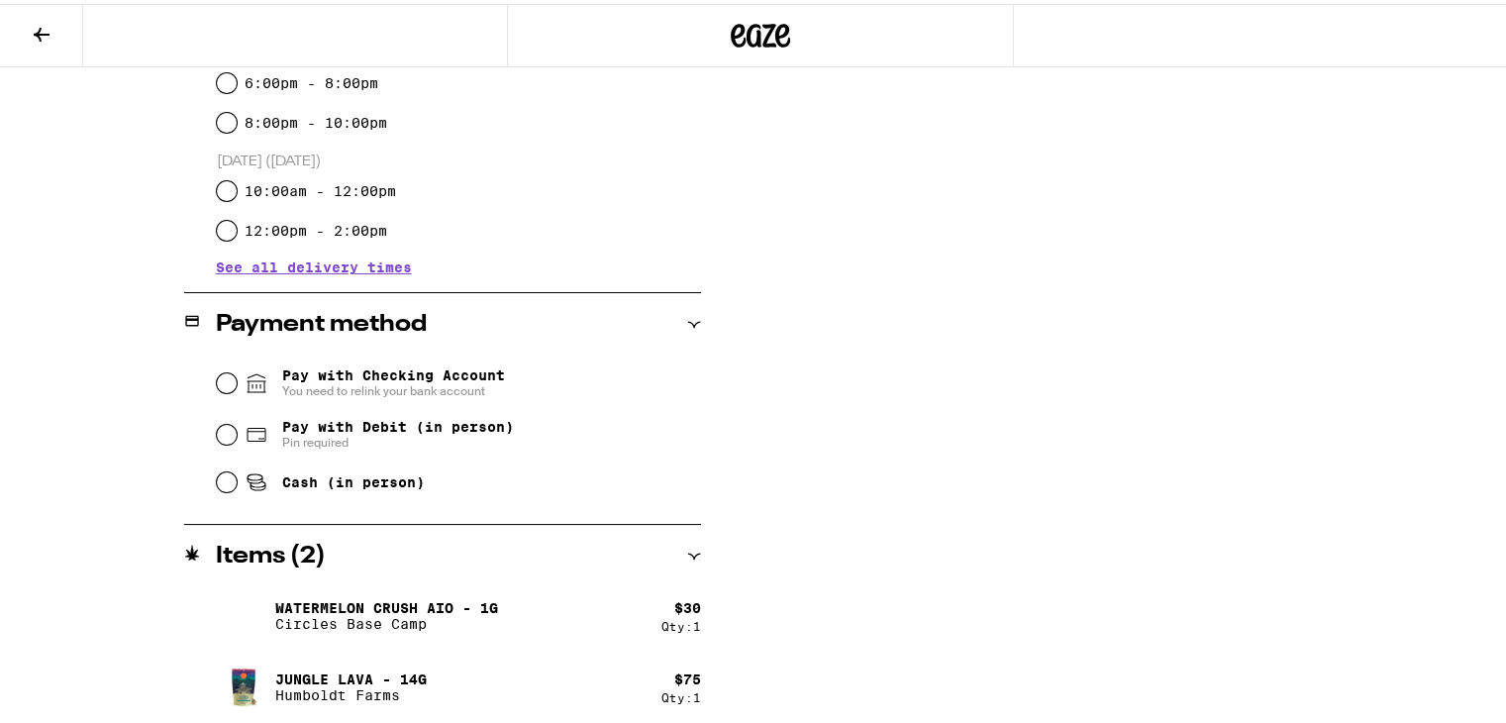
scroll to position [628, 0]
click at [227, 423] on div "Pay with Debit (in person) Pin required" at bounding box center [459, 428] width 484 height 51
click at [221, 425] on input "Pay with Debit (in person) Pin required" at bounding box center [227, 429] width 20 height 20
radio input "true"
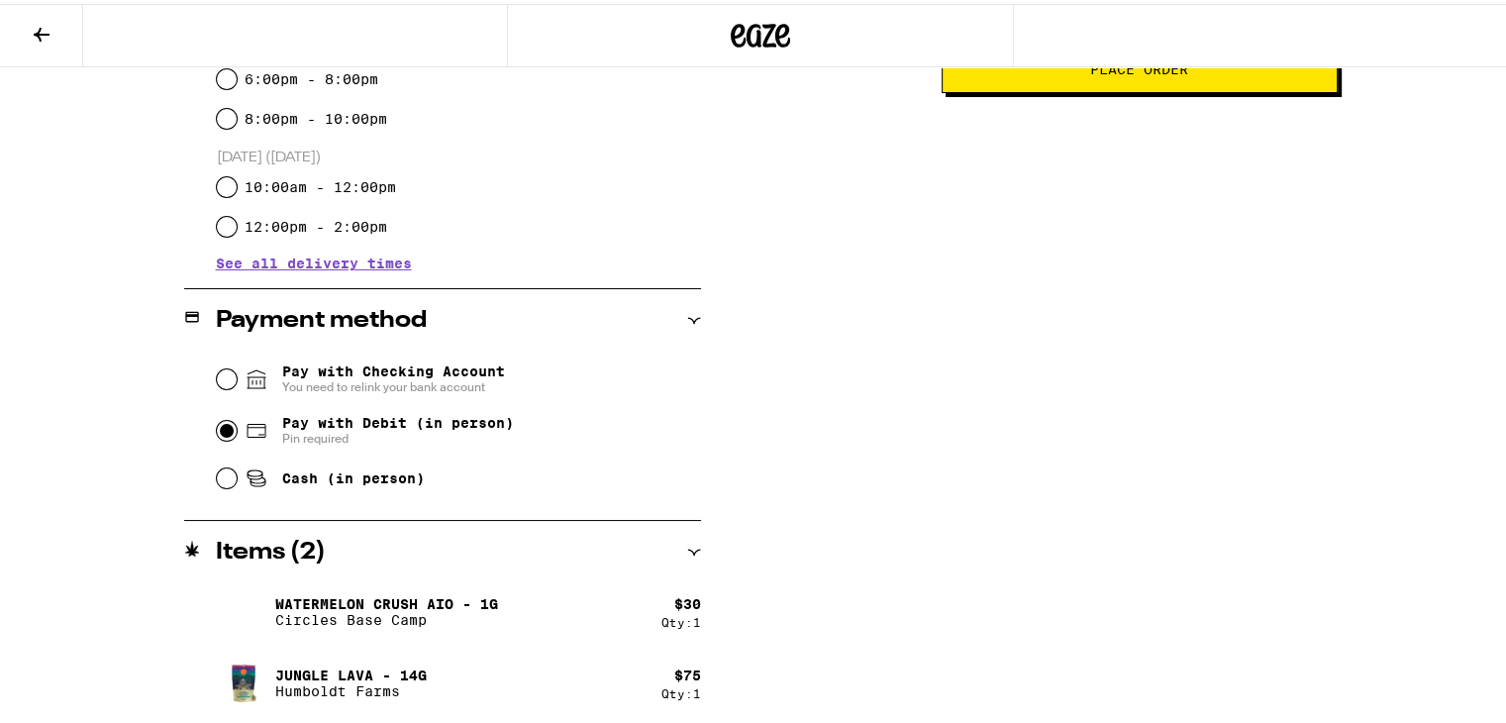
scroll to position [396, 0]
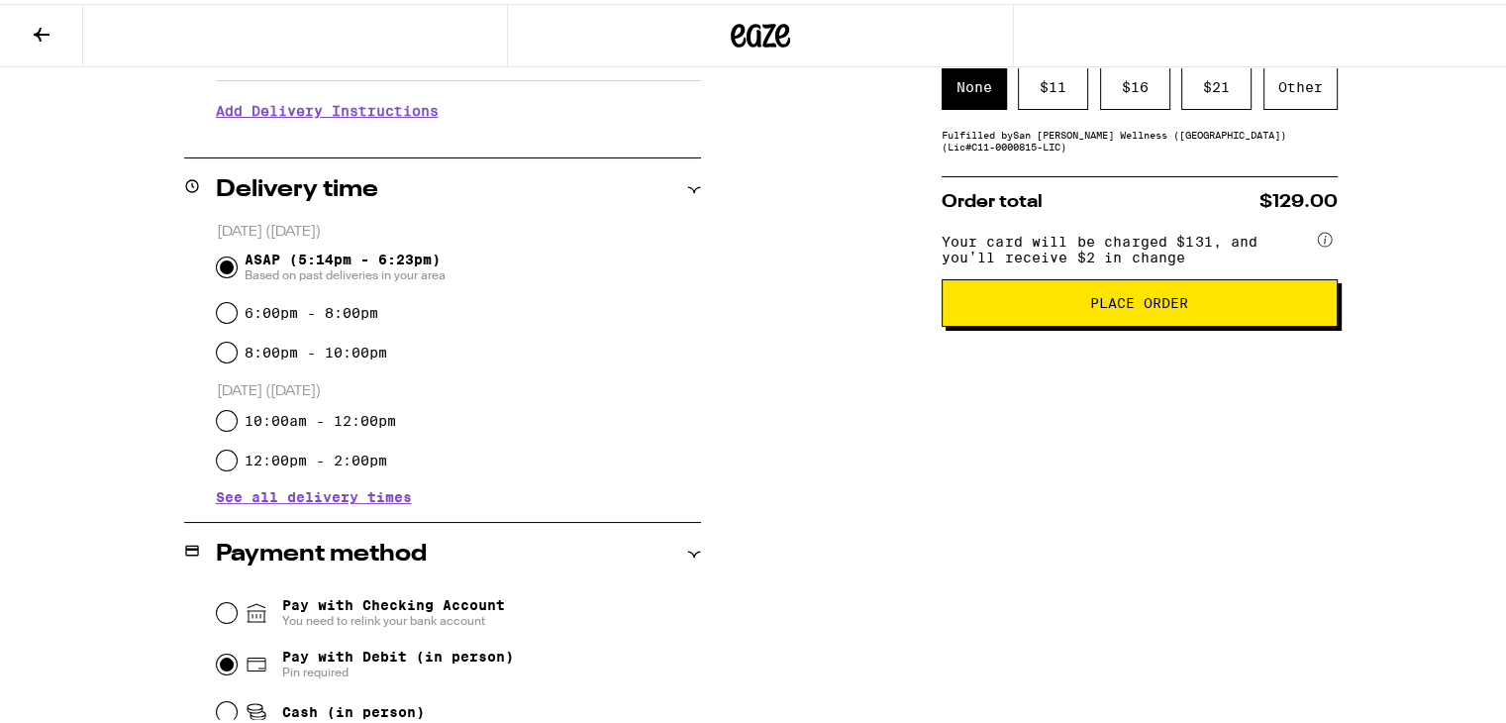
click at [1064, 318] on button "Place Order" at bounding box center [1140, 299] width 396 height 48
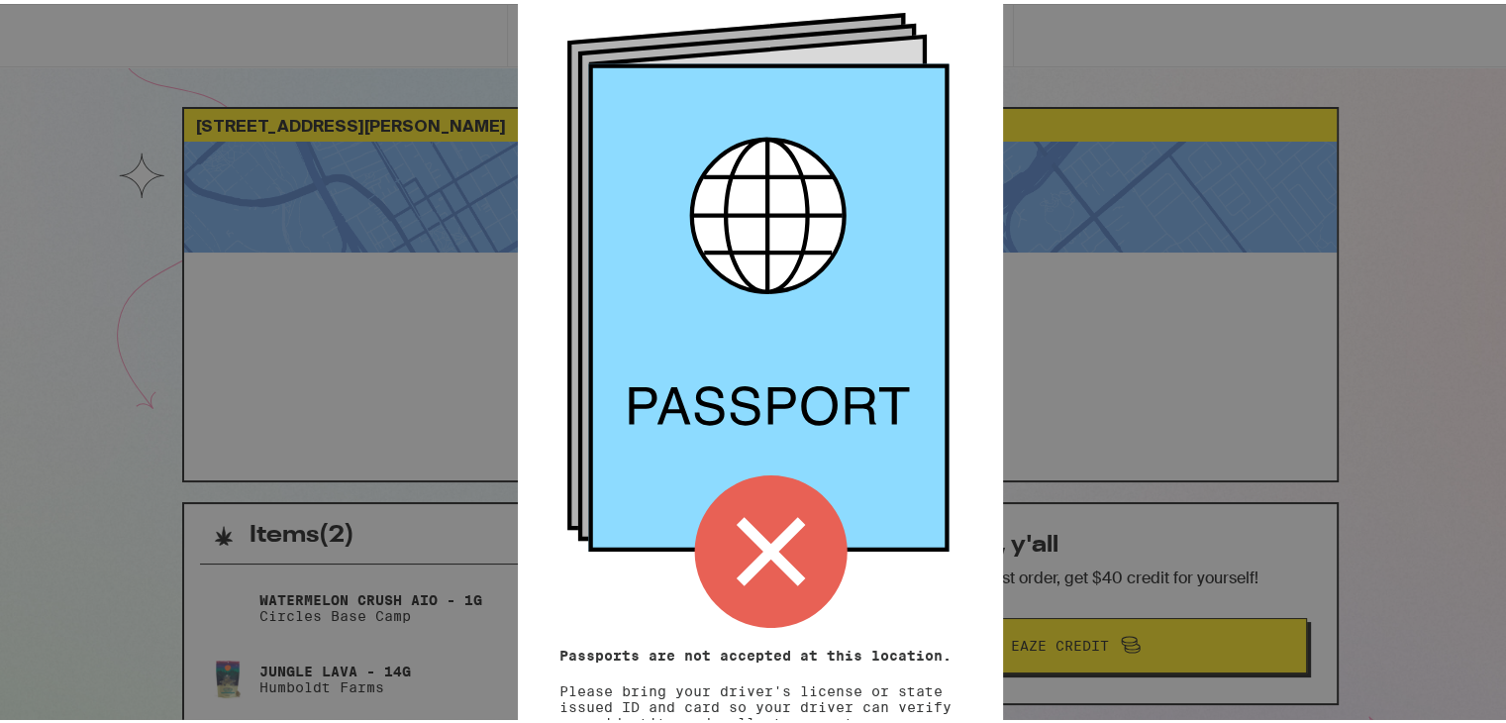
scroll to position [222, 0]
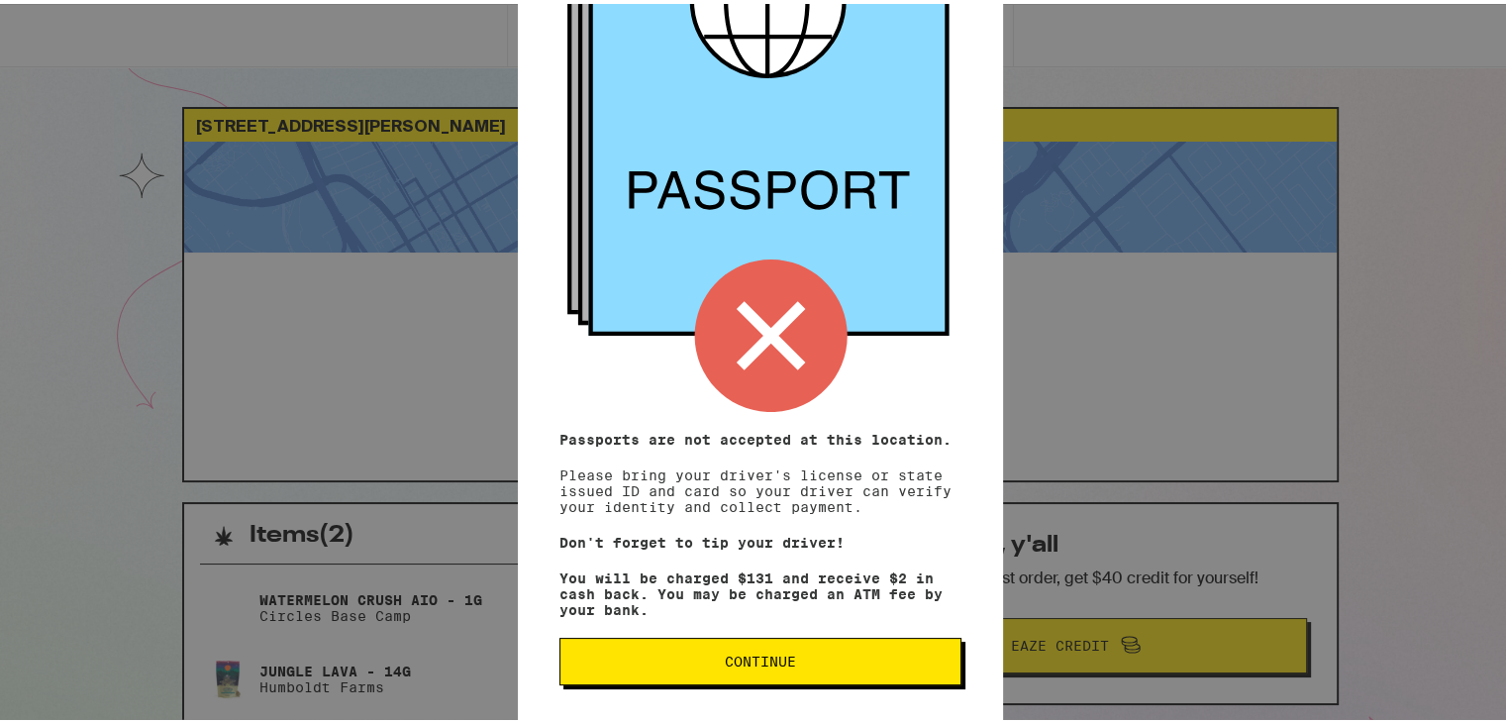
drag, startPoint x: 954, startPoint y: 498, endPoint x: 840, endPoint y: 658, distance: 197.3
click at [840, 658] on span "Continue" at bounding box center [760, 657] width 368 height 14
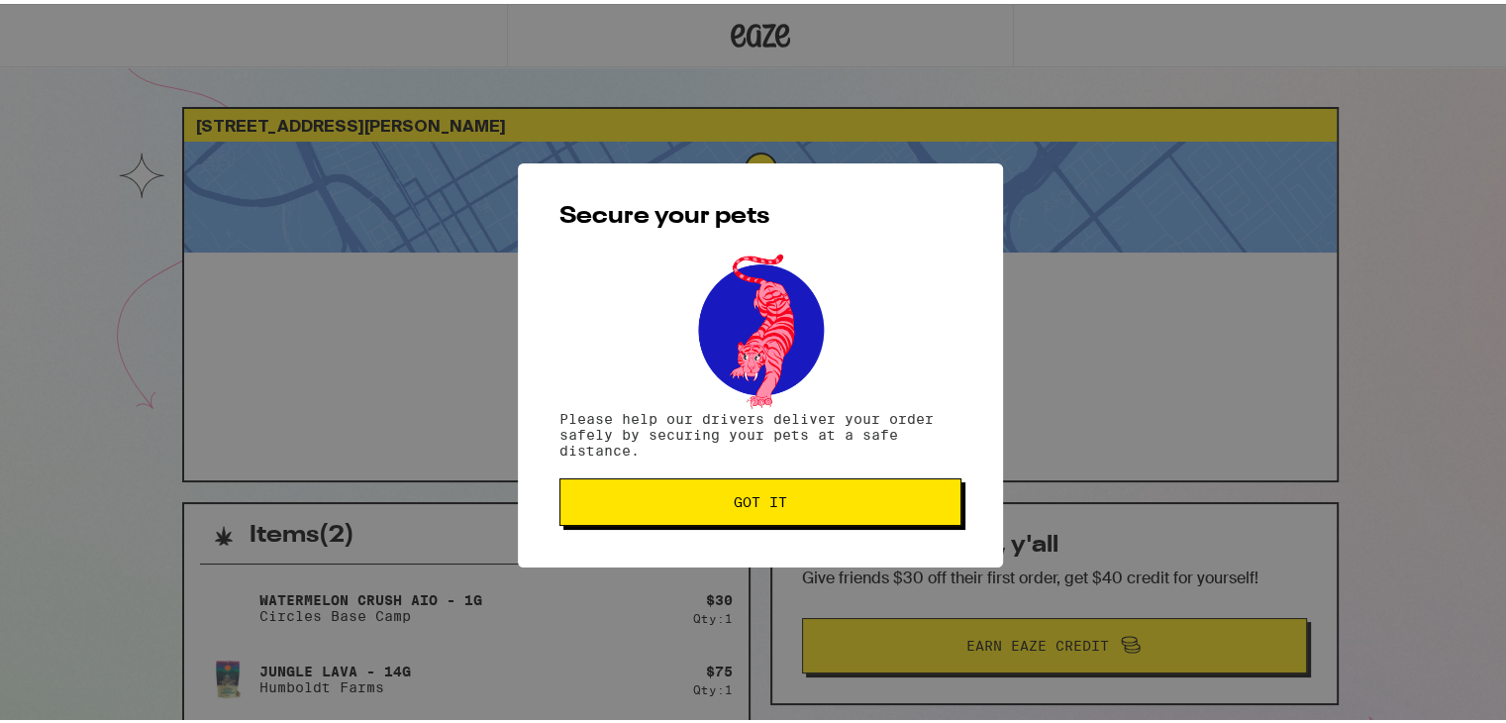
click at [782, 505] on span "Got it" at bounding box center [760, 498] width 368 height 14
